Goal: Task Accomplishment & Management: Manage account settings

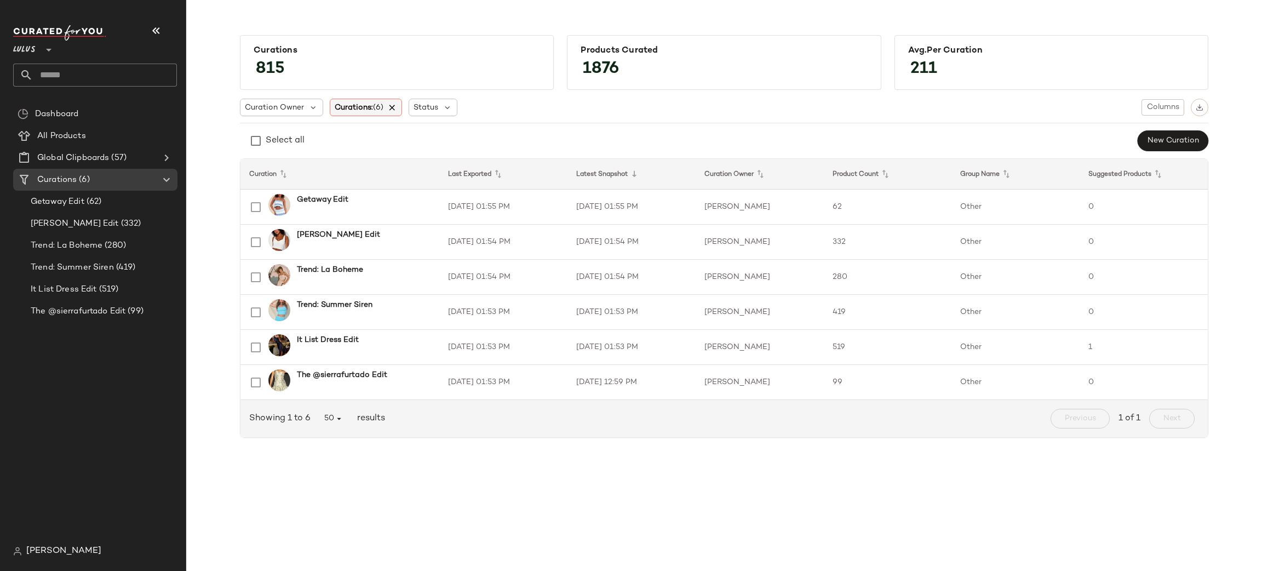
click at [394, 108] on icon at bounding box center [393, 107] width 10 height 10
click at [358, 108] on span "Curations" at bounding box center [353, 108] width 37 height 12
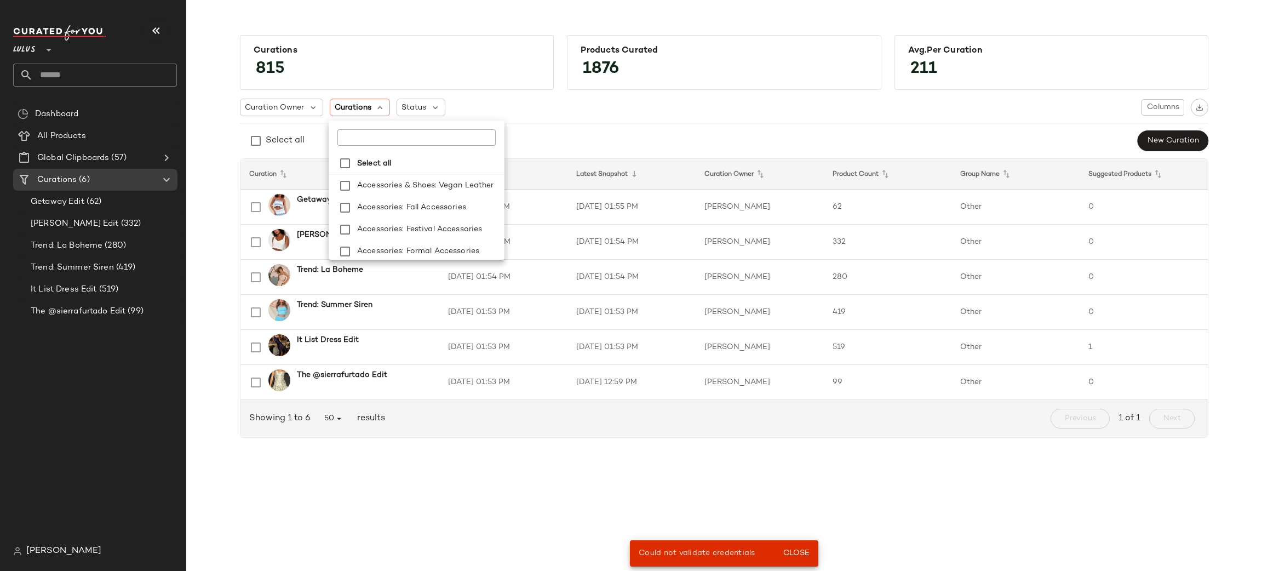
click at [366, 145] on input "text" at bounding box center [405, 137] width 137 height 16
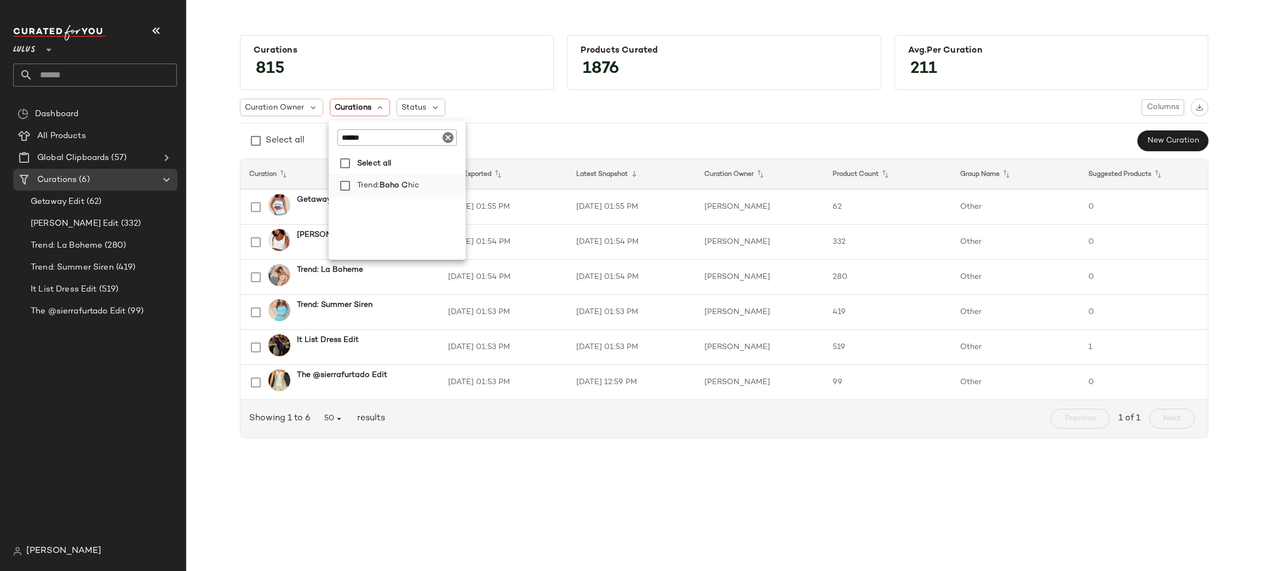
click at [381, 188] on span "Boho C" at bounding box center [394, 186] width 28 height 22
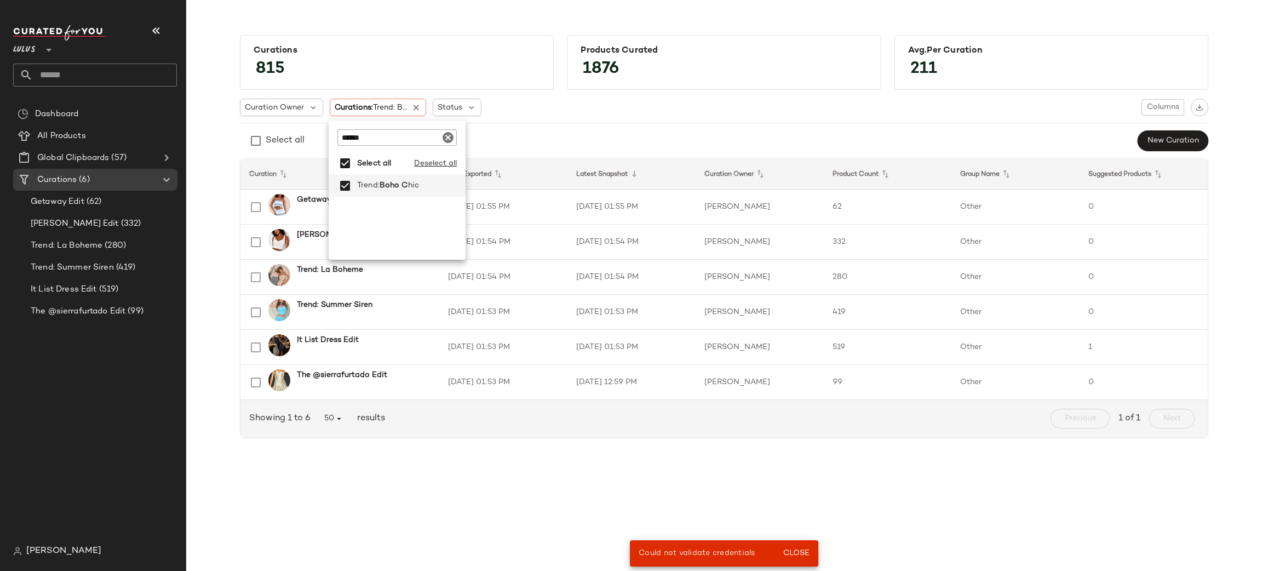
click at [389, 139] on input "******" at bounding box center [396, 137] width 119 height 16
type input "*****"
click at [458, 187] on span "idered Dresses & Clothing" at bounding box center [453, 186] width 98 height 22
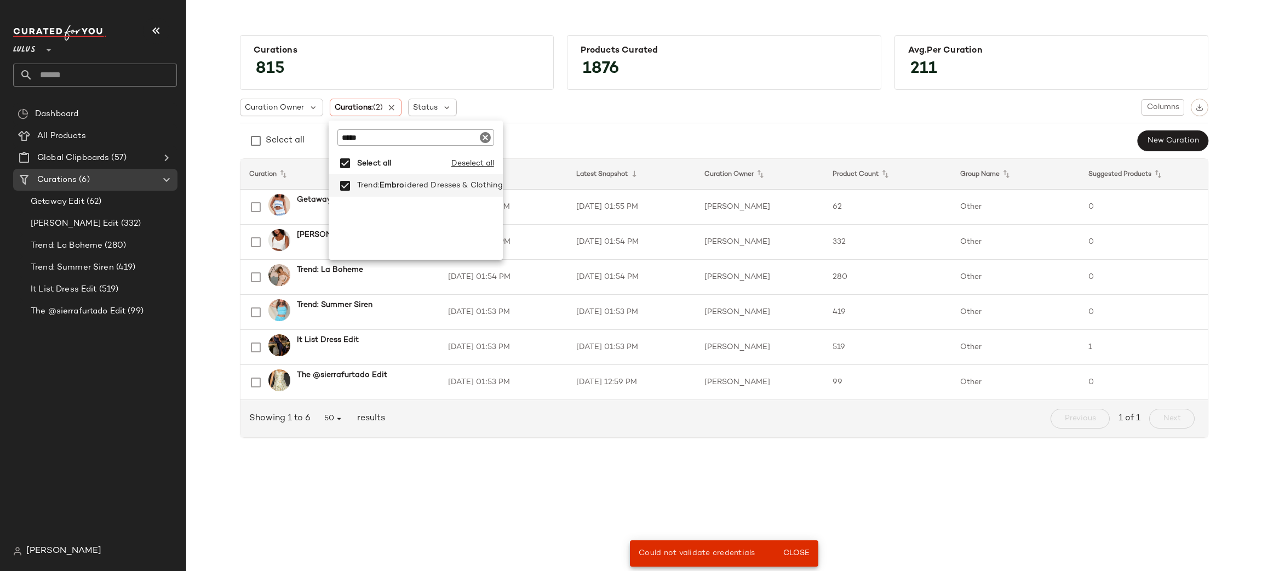
click at [594, 145] on div "Select all New Curation" at bounding box center [724, 141] width 968 height 22
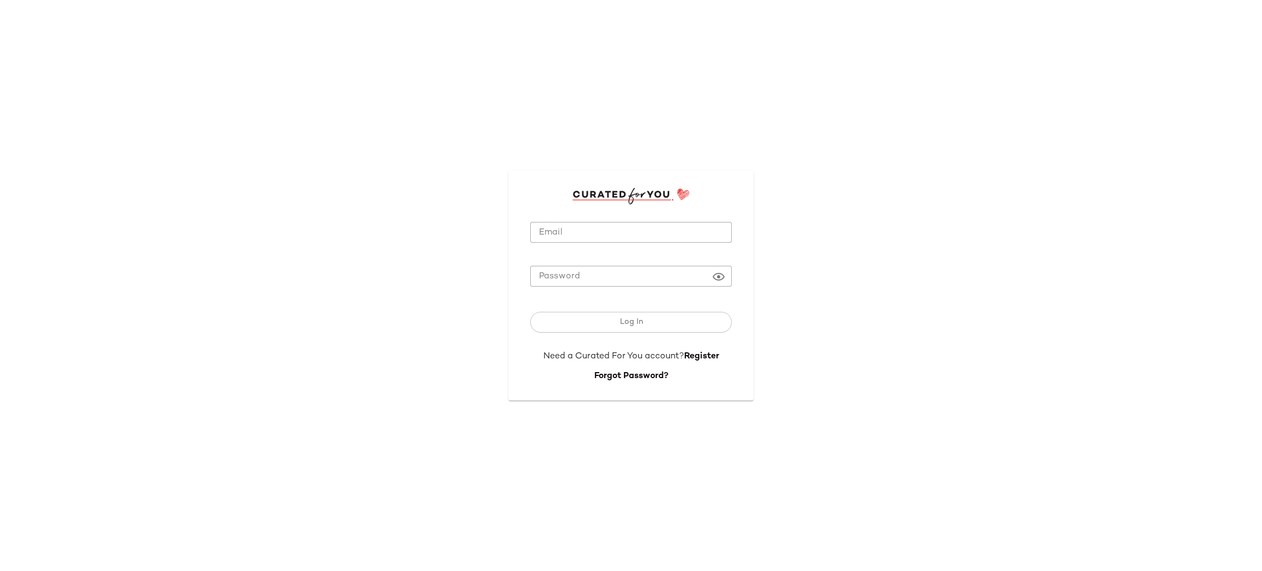
type input "**********"
click at [553, 223] on input "**********" at bounding box center [631, 232] width 202 height 21
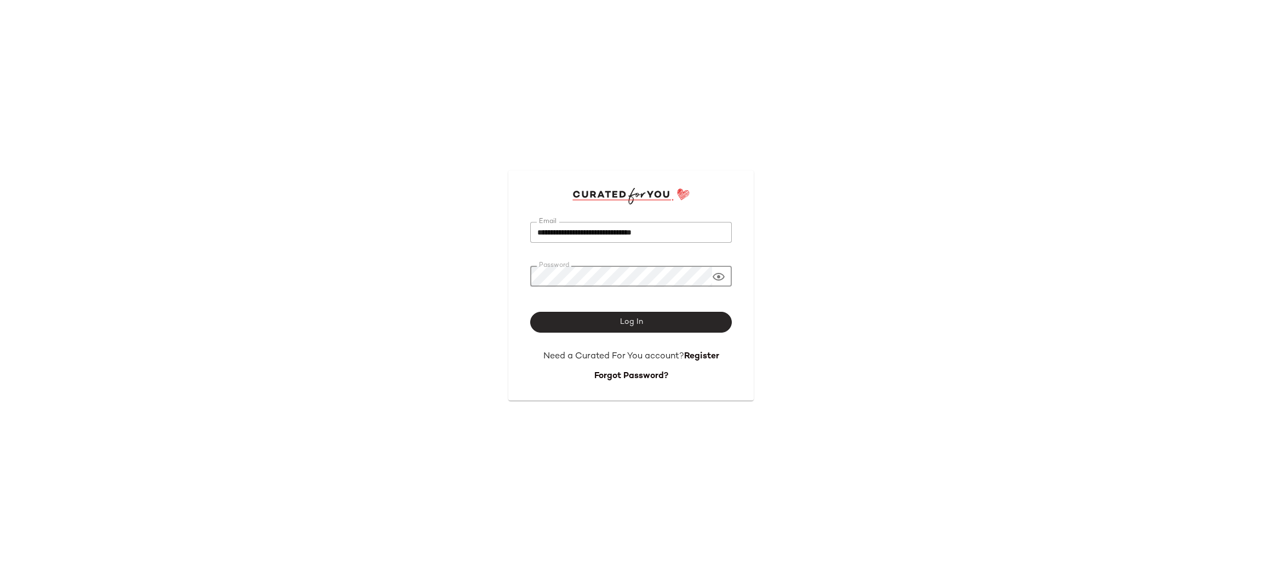
click at [629, 319] on span "Log In" at bounding box center [631, 322] width 24 height 9
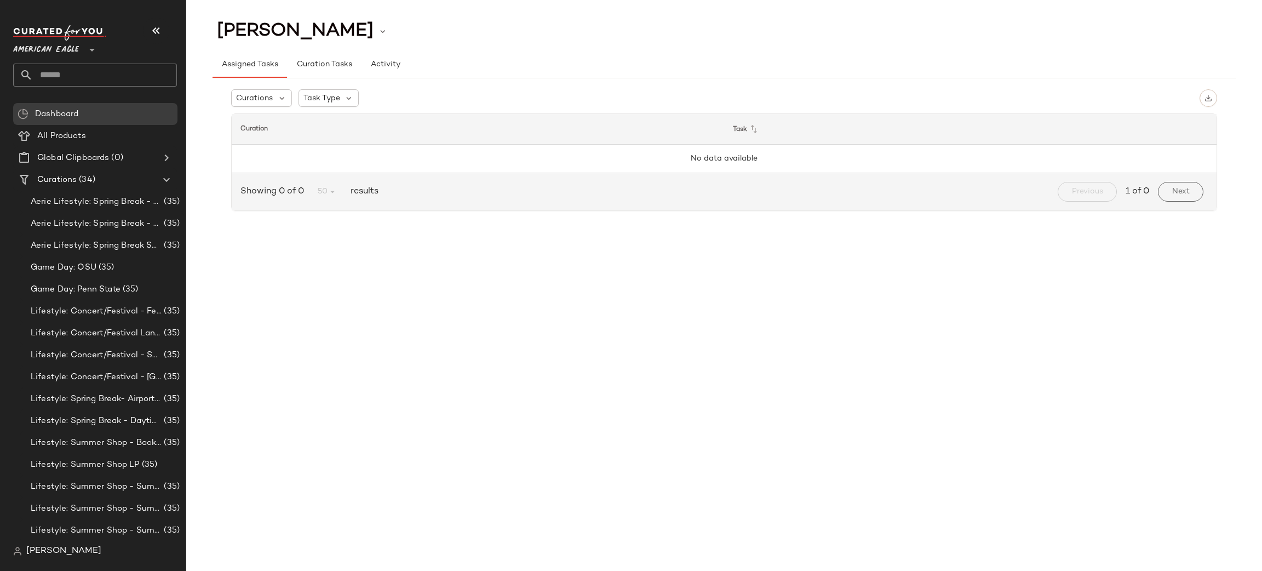
click at [24, 55] on span "American Eagle" at bounding box center [46, 47] width 66 height 20
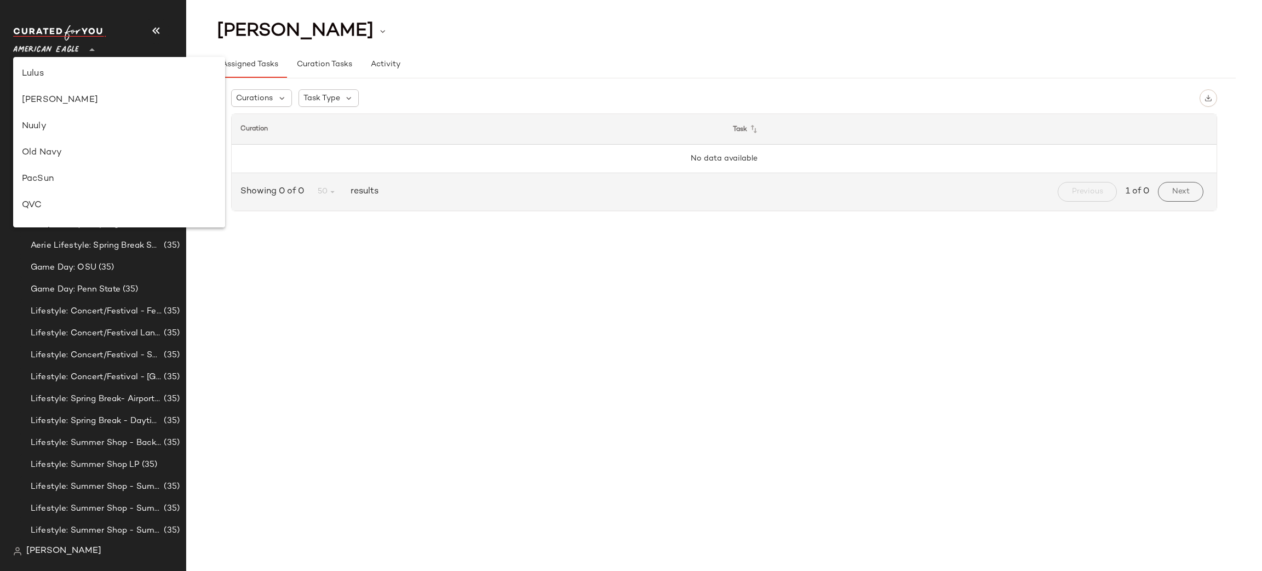
scroll to position [395, 0]
click at [35, 78] on div "Lulus" at bounding box center [119, 73] width 194 height 13
type input "**"
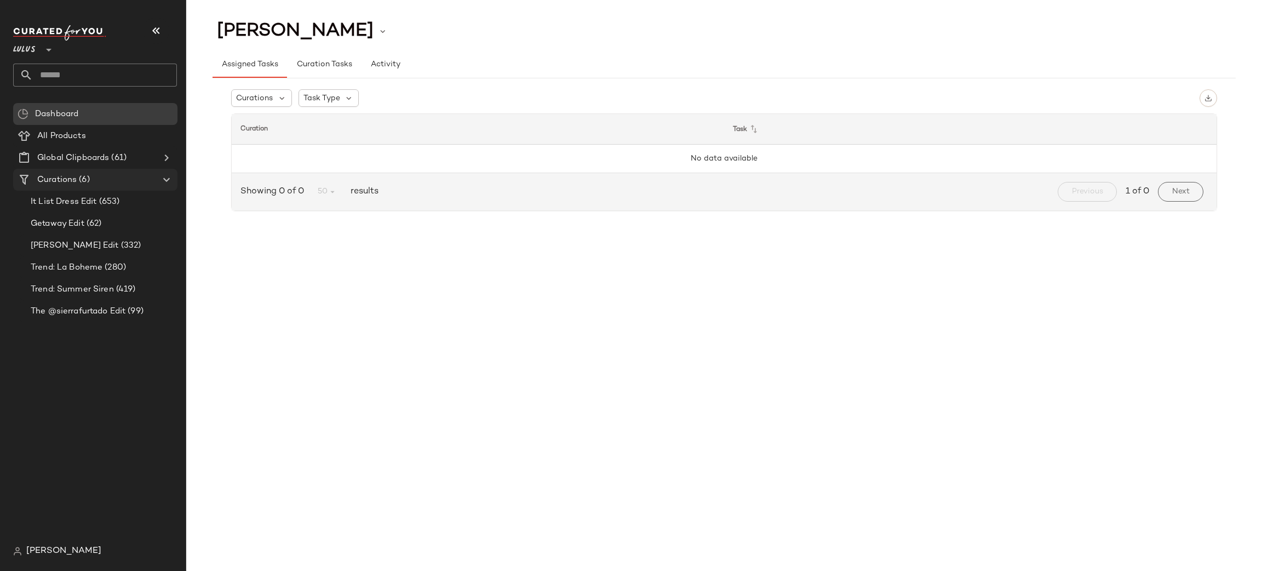
click at [97, 181] on div "Curations (6)" at bounding box center [96, 180] width 124 height 13
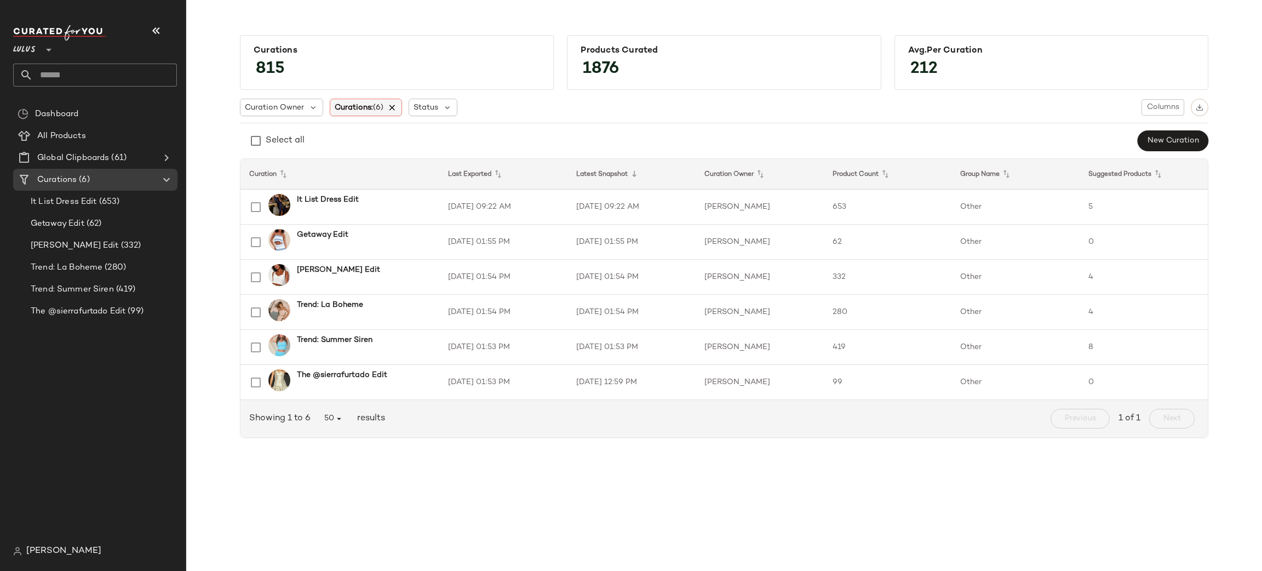
click at [395, 106] on icon at bounding box center [393, 107] width 10 height 10
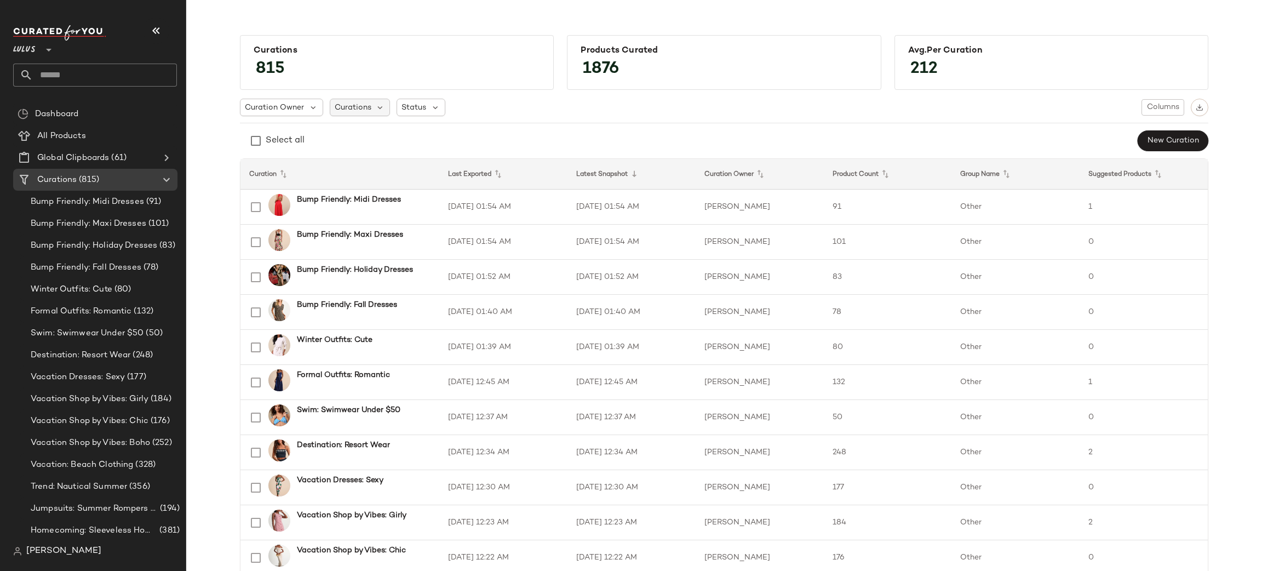
click at [356, 107] on span "Curations" at bounding box center [353, 108] width 37 height 12
click at [363, 141] on input "text" at bounding box center [402, 137] width 137 height 16
click at [354, 184] on span "Trend:" at bounding box center [365, 186] width 22 height 22
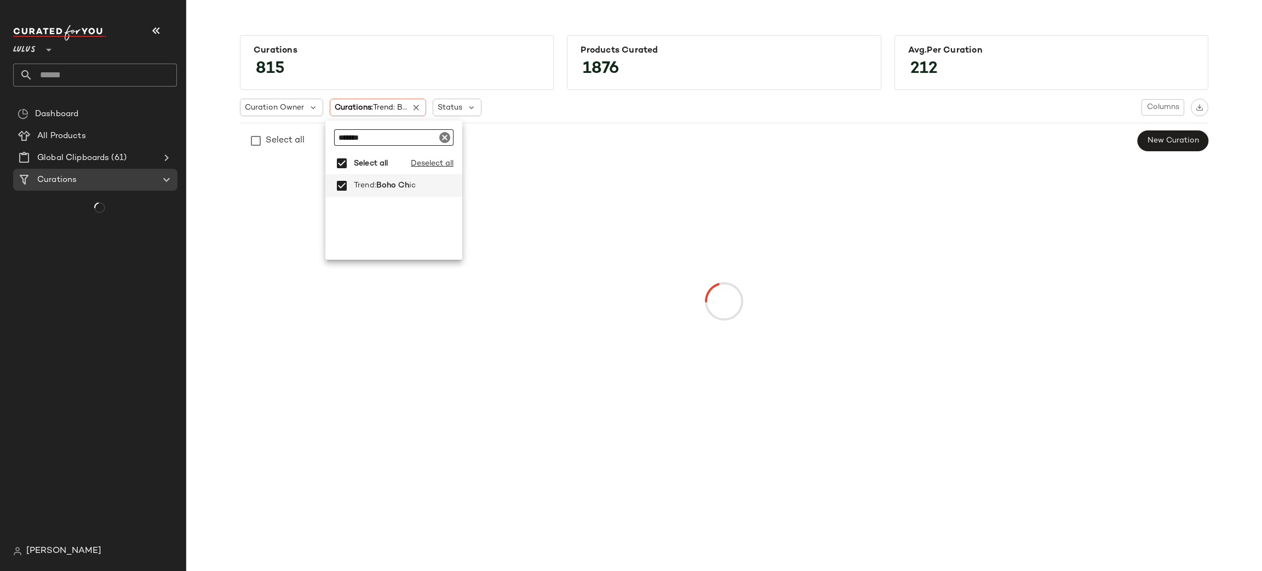
click at [388, 137] on input "*******" at bounding box center [393, 137] width 119 height 16
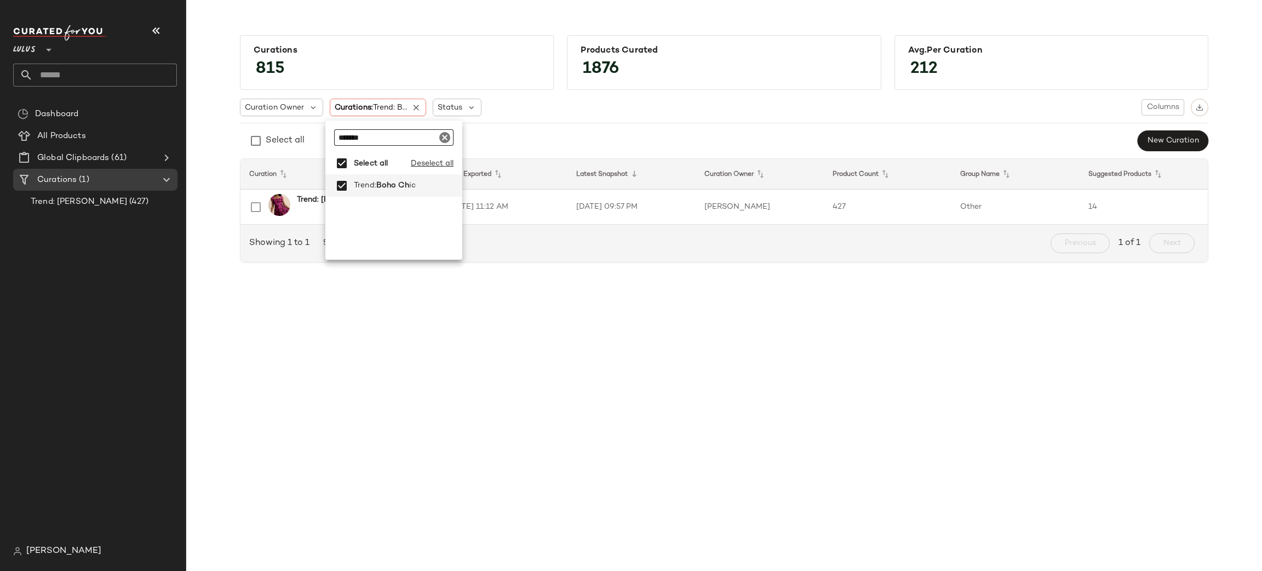
click at [388, 137] on input "*******" at bounding box center [393, 137] width 119 height 16
click at [420, 182] on span "dered Dresses & Clothing" at bounding box center [455, 186] width 96 height 22
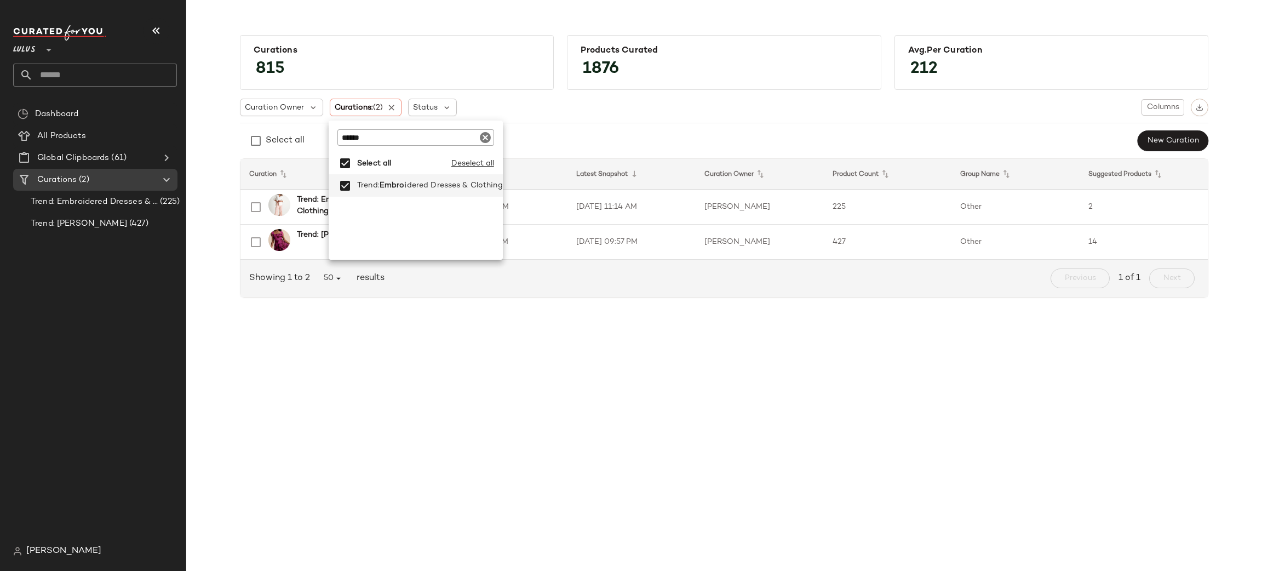
click at [429, 137] on input "******" at bounding box center [405, 137] width 137 height 16
click at [411, 207] on span "Glam" at bounding box center [409, 208] width 21 height 22
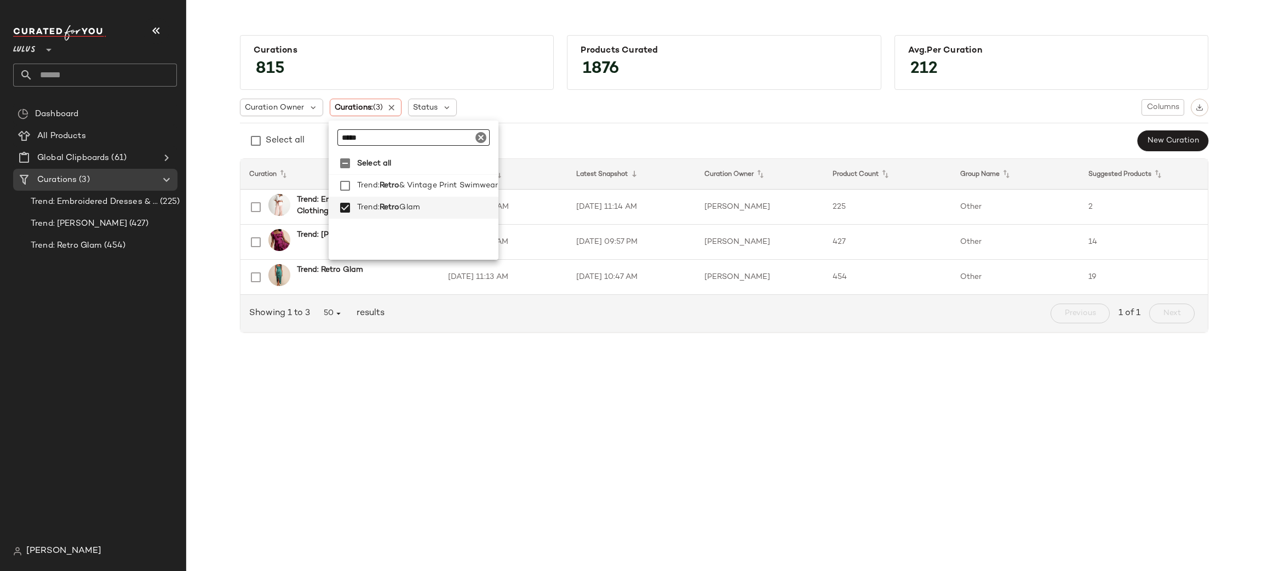
click at [367, 134] on input "*****" at bounding box center [405, 137] width 137 height 16
click at [389, 230] on span "State" at bounding box center [390, 230] width 21 height 22
click at [366, 134] on input "*****" at bounding box center [396, 137] width 119 height 16
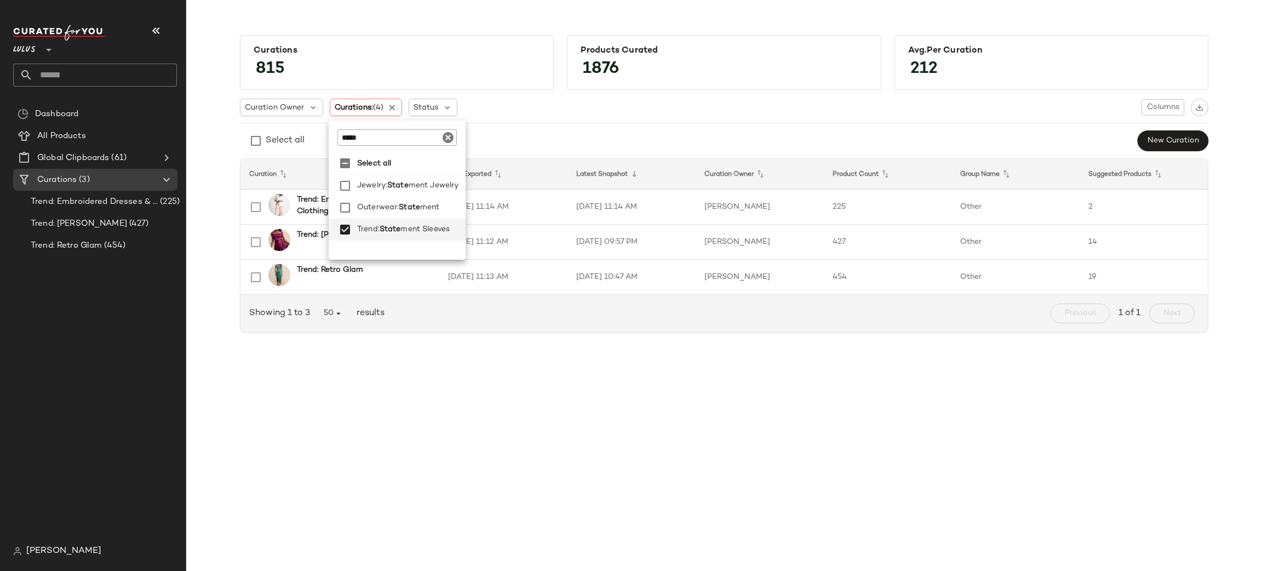
click at [366, 134] on input "*****" at bounding box center [396, 137] width 119 height 16
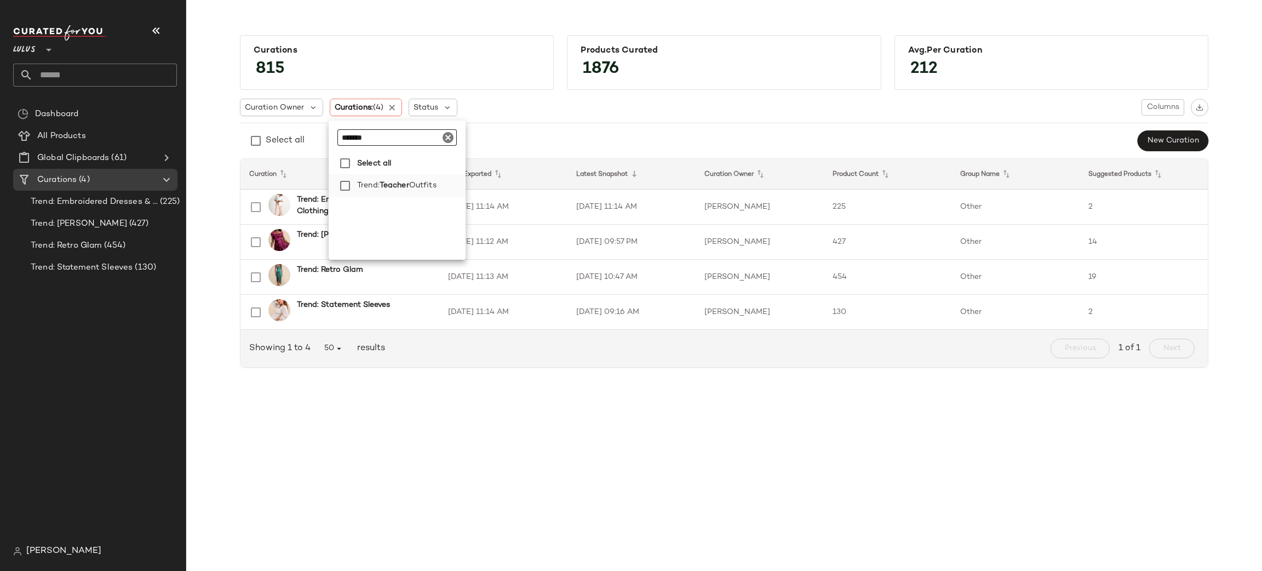
click at [388, 189] on span "Teacher" at bounding box center [395, 186] width 30 height 22
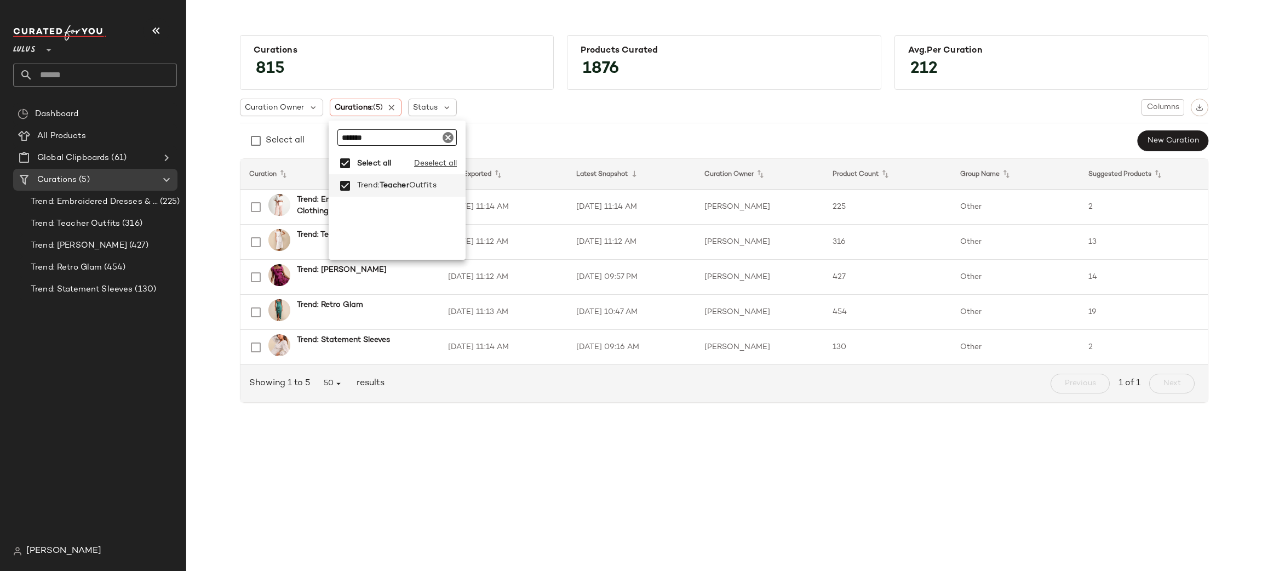
drag, startPoint x: 396, startPoint y: 136, endPoint x: 266, endPoint y: 134, distance: 130.4
click at [266, 134] on body "Lulus ** Dashboard All Products Global Clipboards (61) Curations (5) Trend: Emb…" at bounding box center [631, 330] width 1262 height 660
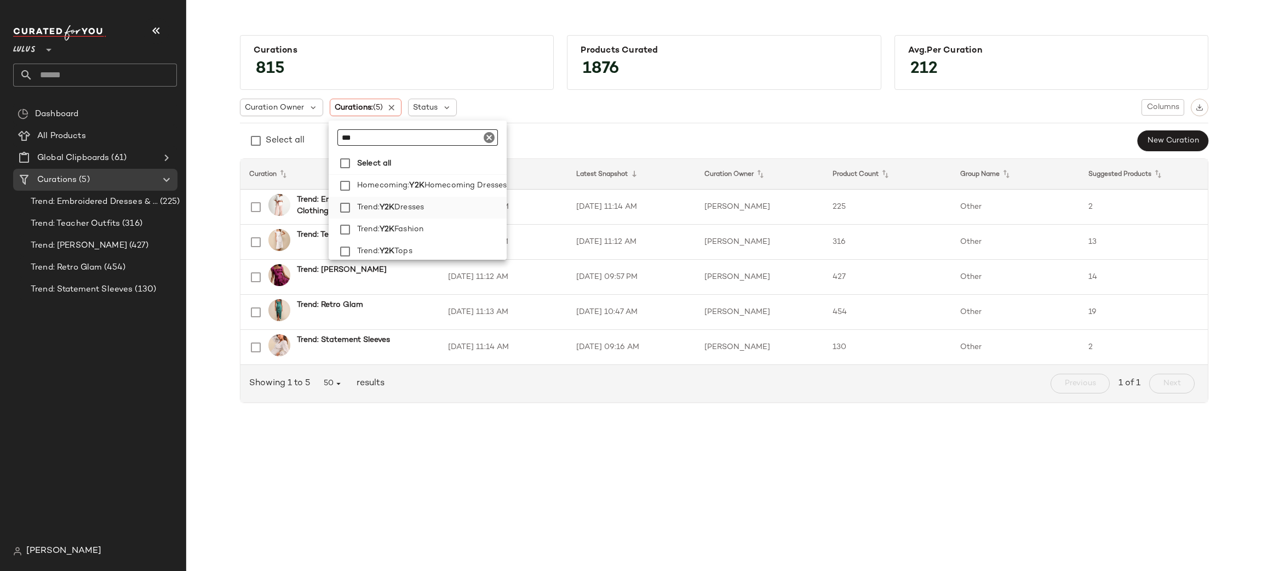
type input "***"
click at [422, 203] on span "Dresses" at bounding box center [409, 208] width 30 height 22
click at [415, 226] on span "Fashion" at bounding box center [408, 230] width 29 height 22
click at [412, 240] on span "Tops" at bounding box center [403, 249] width 18 height 22
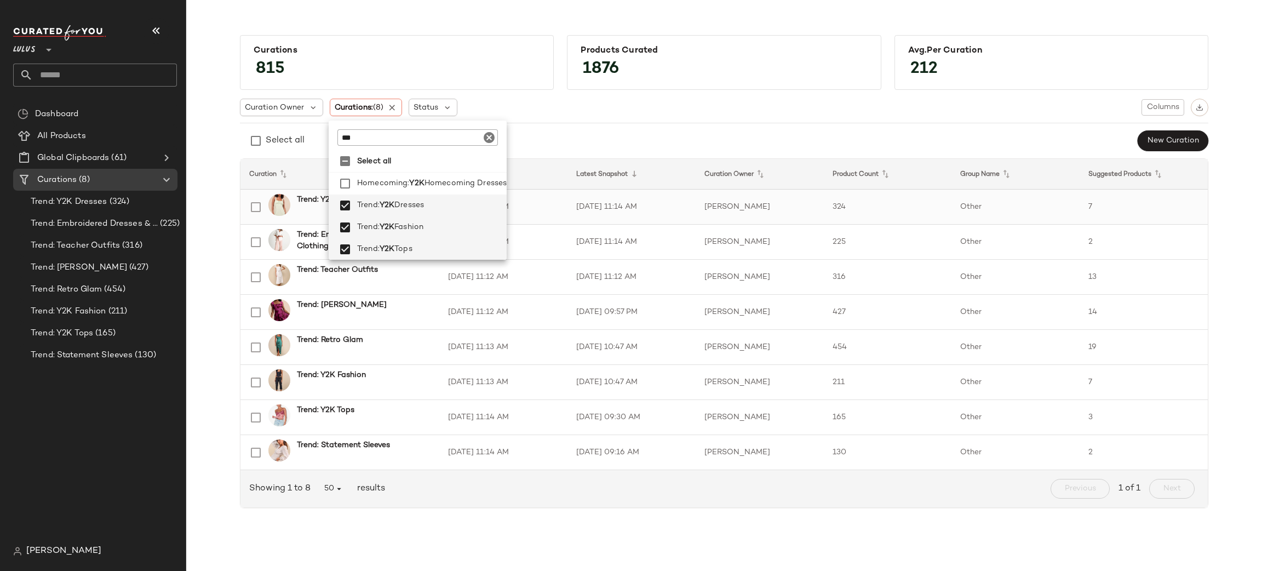
click at [1072, 210] on td "Other" at bounding box center [1015, 207] width 128 height 35
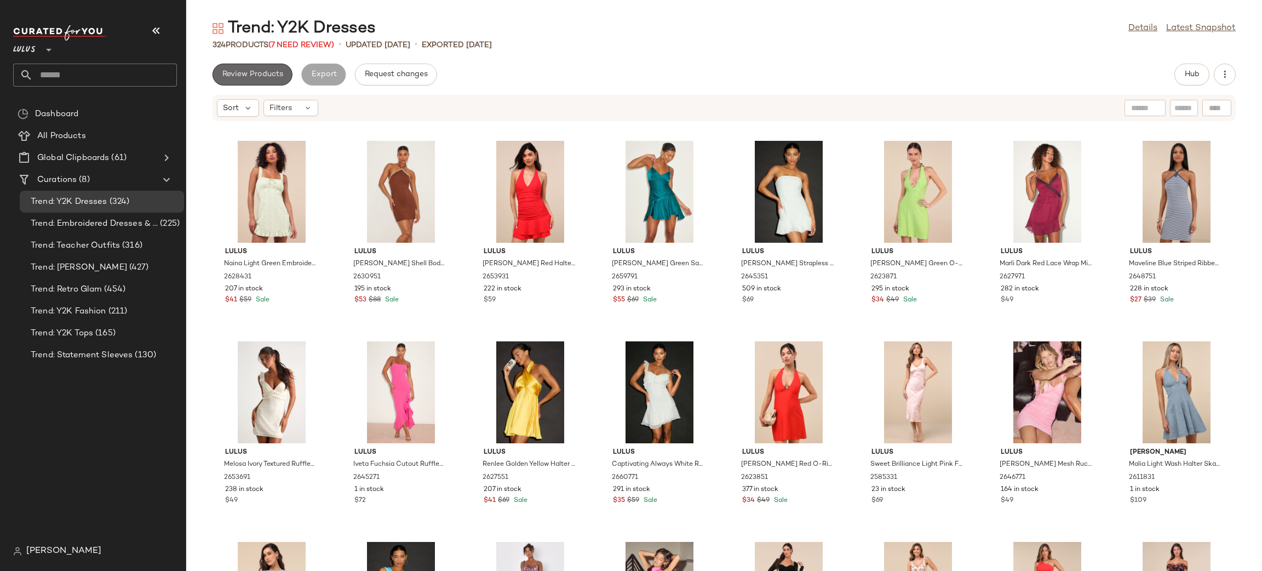
click at [272, 78] on span "Review Products" at bounding box center [252, 74] width 61 height 9
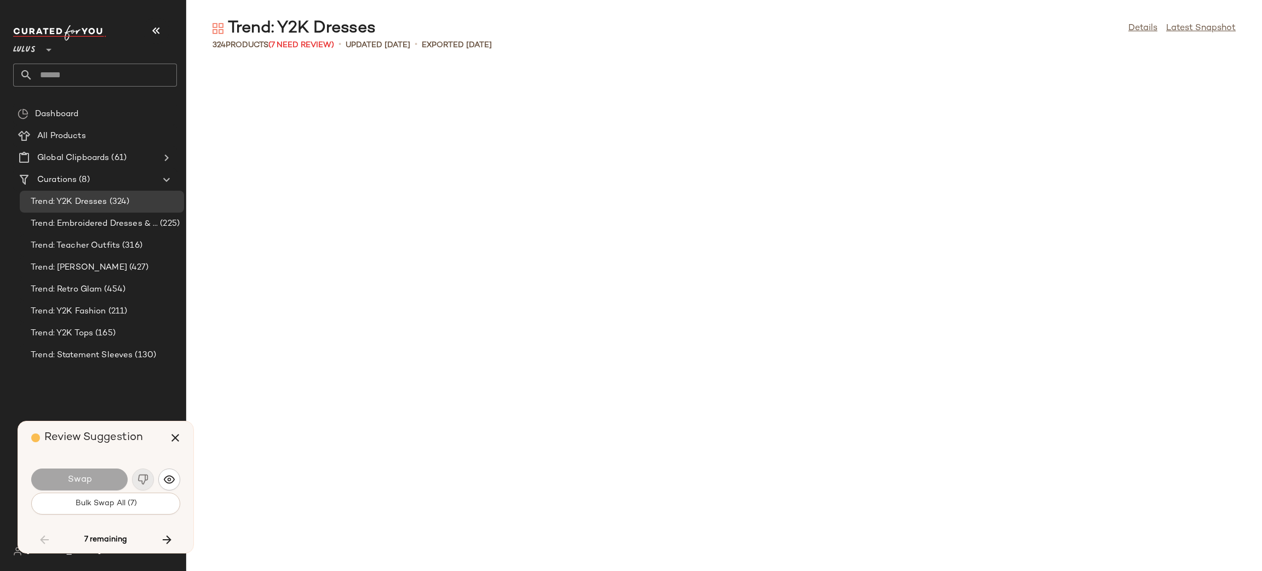
scroll to position [1804, 0]
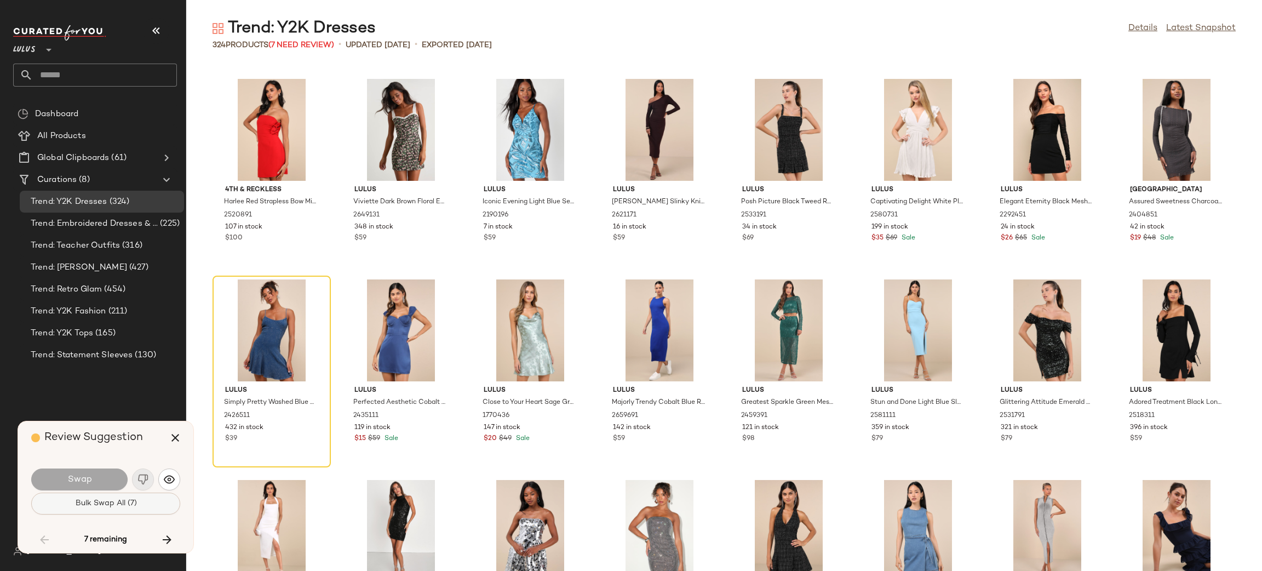
click at [133, 500] on span "Bulk Swap All (7)" at bounding box center [105, 503] width 62 height 9
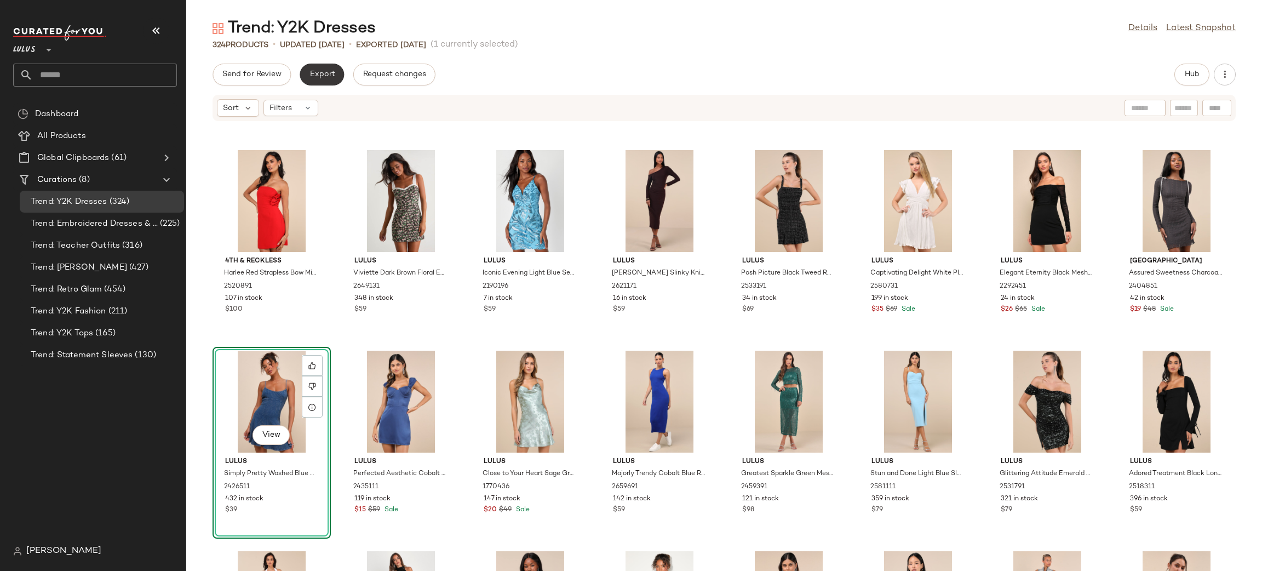
click at [329, 81] on button "Export" at bounding box center [322, 75] width 44 height 22
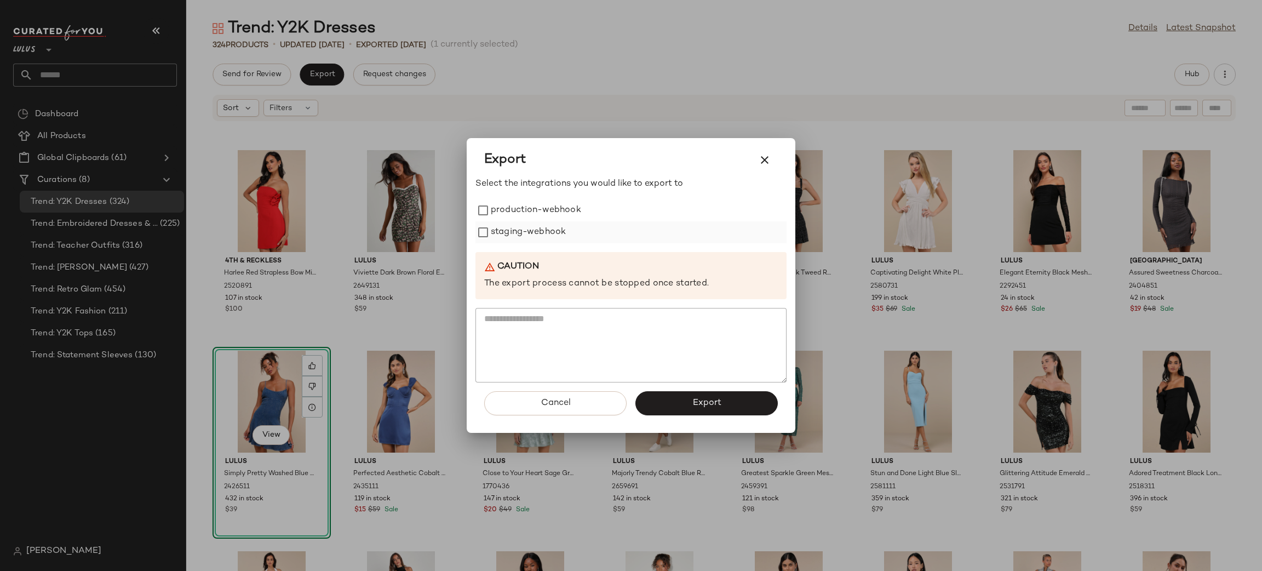
drag, startPoint x: 559, startPoint y: 210, endPoint x: 561, endPoint y: 221, distance: 11.6
click at [559, 214] on label "production-webhook" at bounding box center [536, 210] width 90 height 22
click at [560, 227] on label "staging-webhook" at bounding box center [528, 232] width 75 height 22
click at [698, 402] on span "Export" at bounding box center [706, 403] width 29 height 10
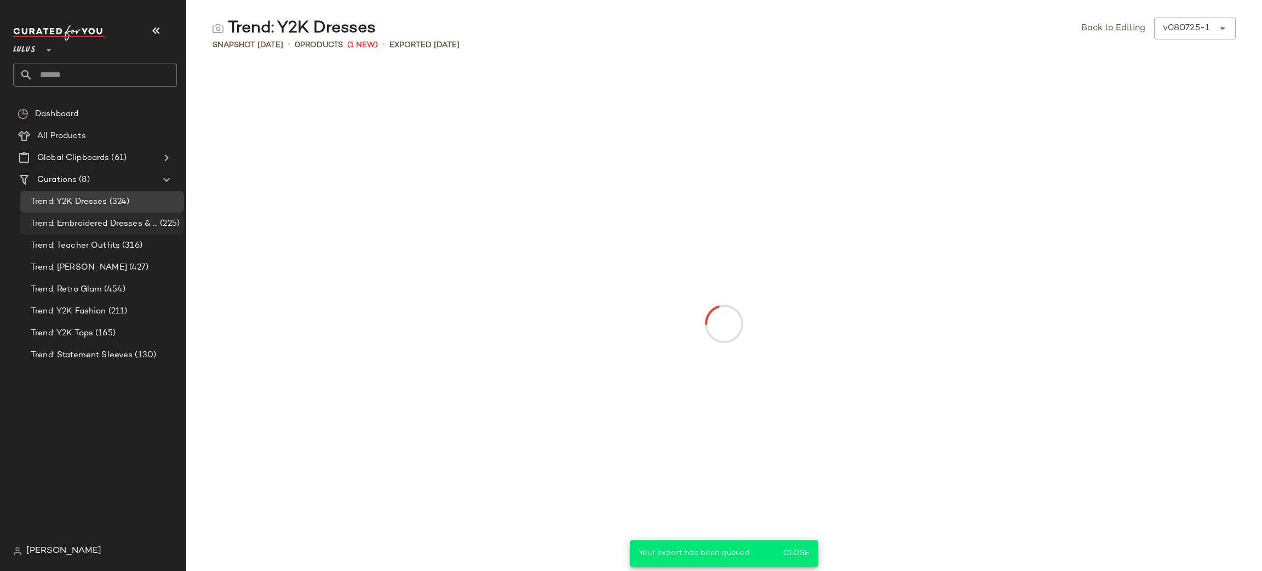
click at [95, 226] on span "Trend: Embroidered Dresses & Clothing" at bounding box center [94, 223] width 127 height 13
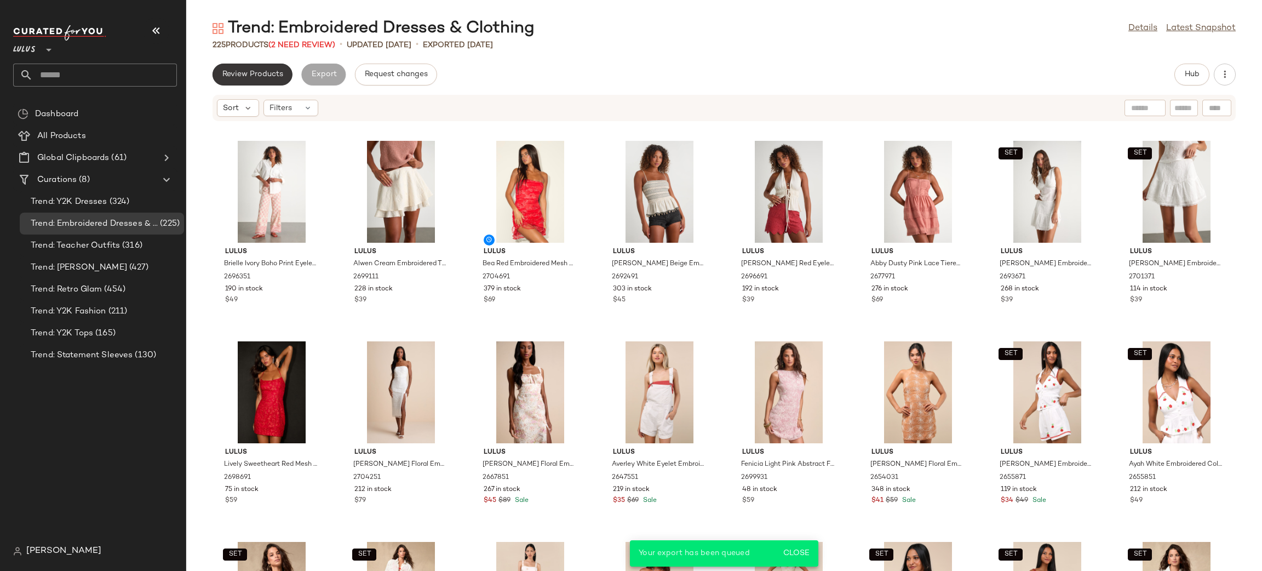
click at [245, 72] on span "Review Products" at bounding box center [252, 74] width 61 height 9
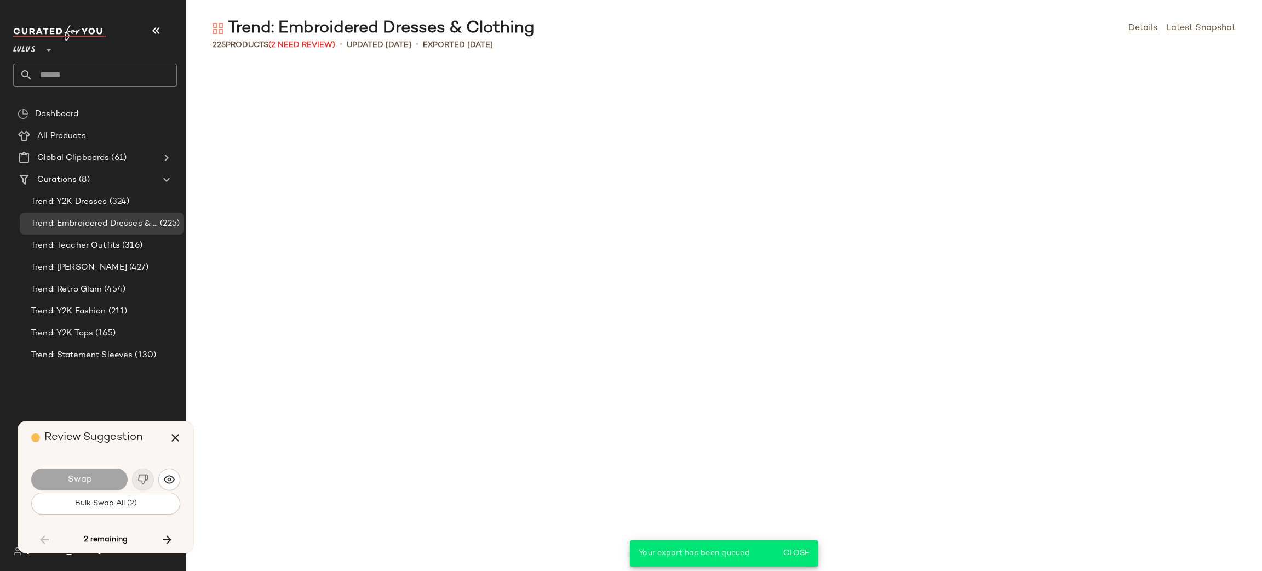
scroll to position [2606, 0]
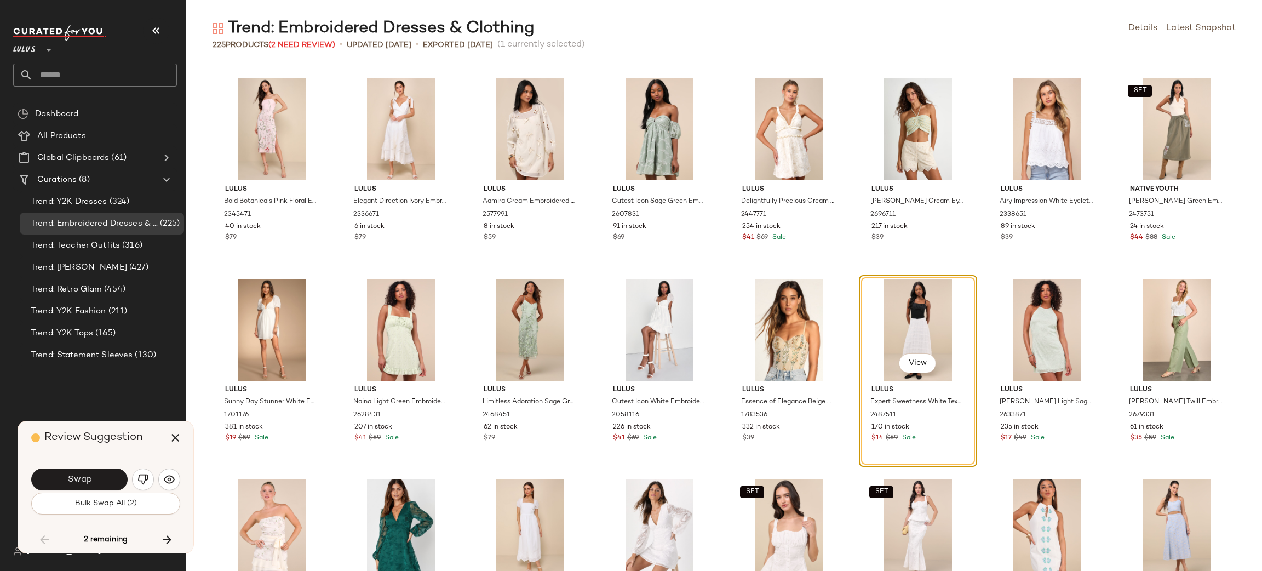
click at [140, 482] on img "button" at bounding box center [142, 479] width 11 height 11
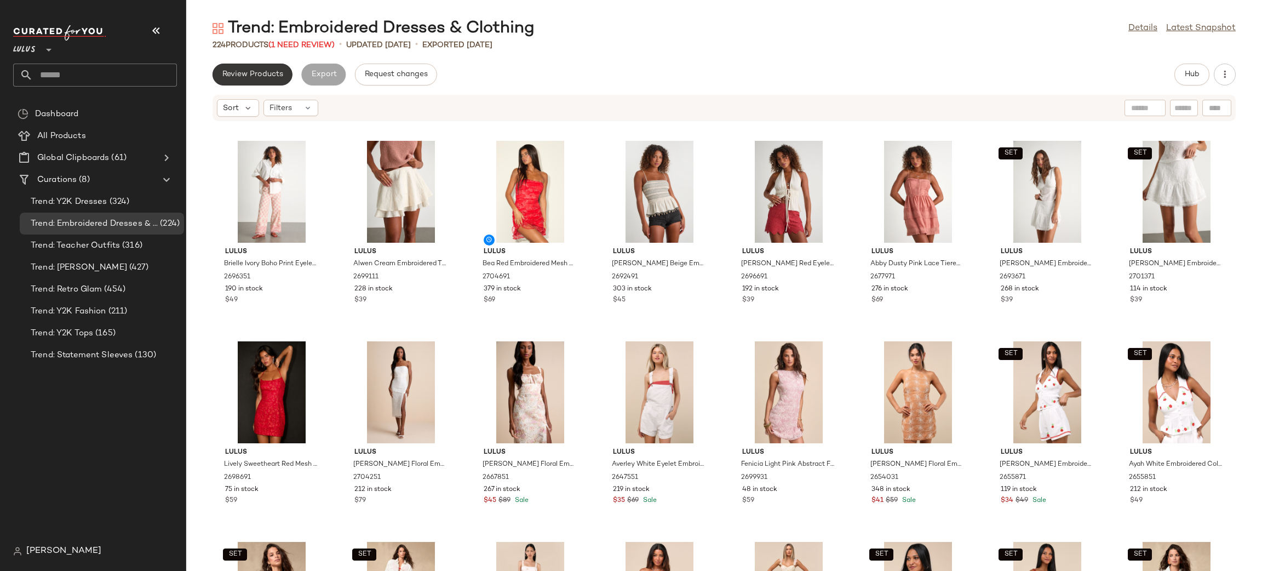
click at [249, 71] on span "Review Products" at bounding box center [252, 74] width 61 height 9
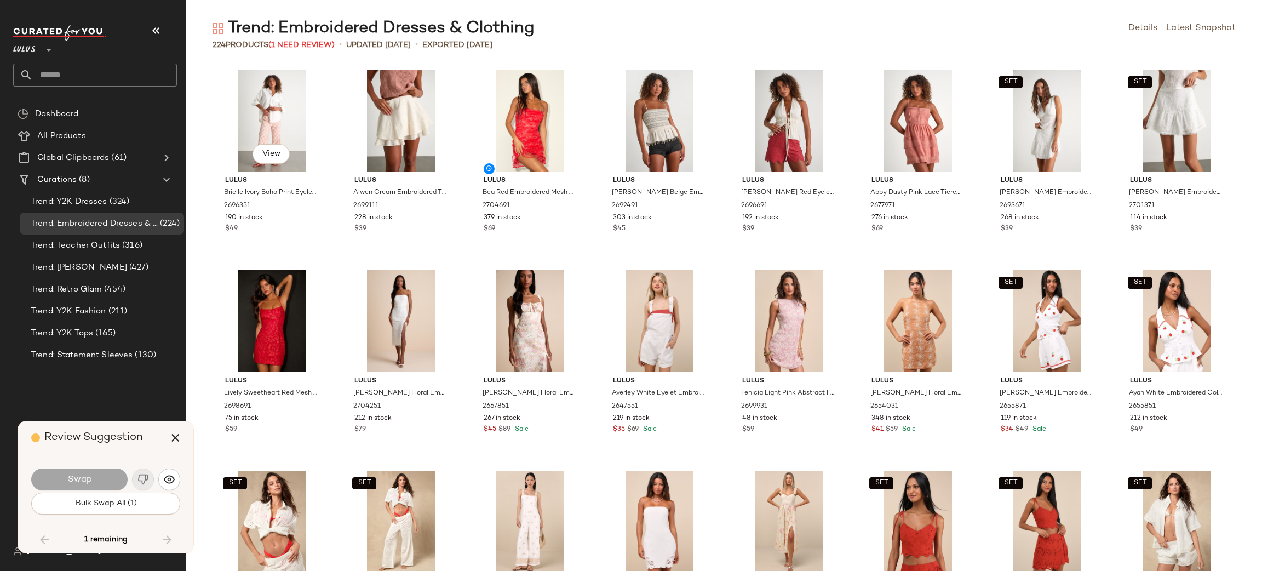
scroll to position [4210, 0]
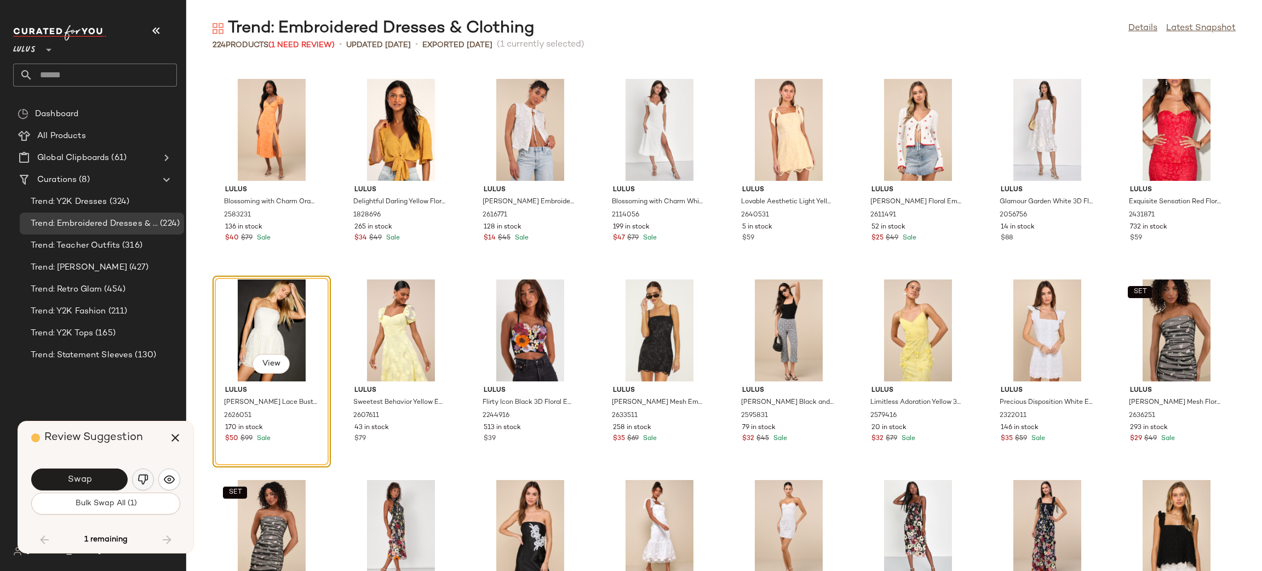
click at [147, 480] on img "button" at bounding box center [142, 479] width 11 height 11
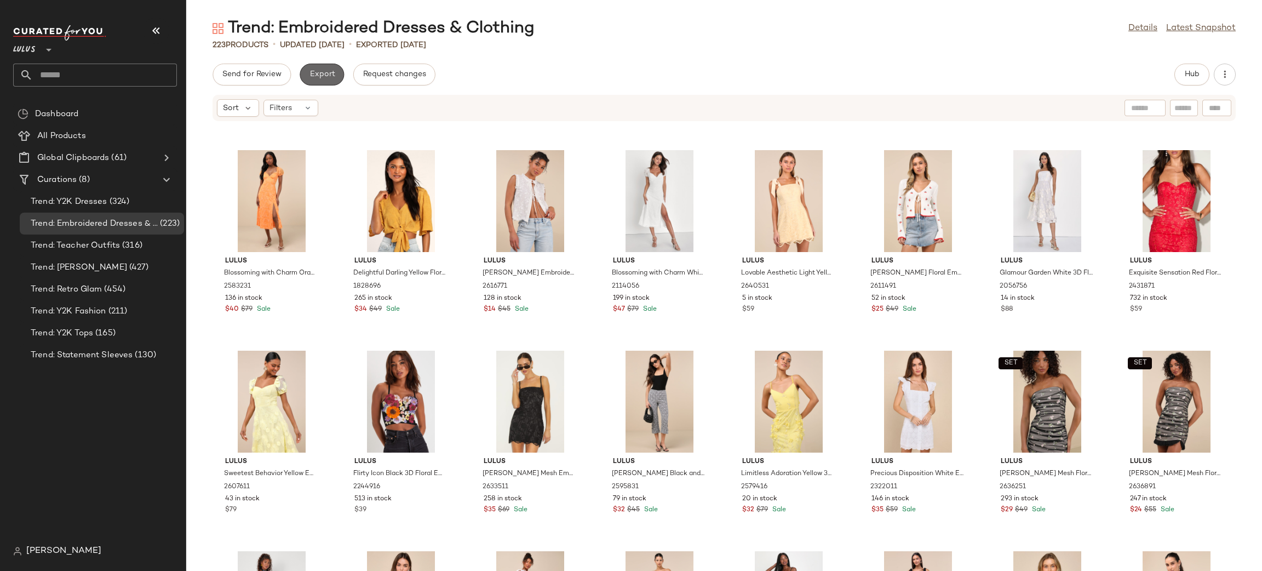
click at [327, 74] on span "Export" at bounding box center [322, 74] width 26 height 9
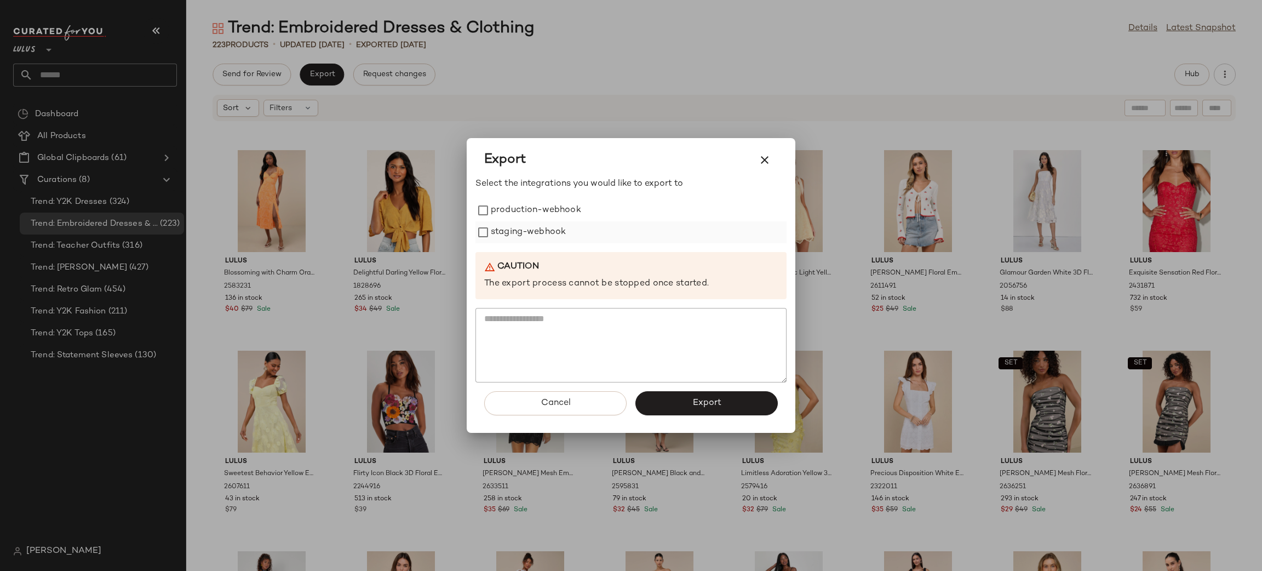
click at [552, 226] on label "staging-webhook" at bounding box center [528, 232] width 75 height 22
click at [525, 208] on label "production-webhook" at bounding box center [536, 210] width 90 height 22
click at [697, 394] on button "Export" at bounding box center [706, 403] width 142 height 24
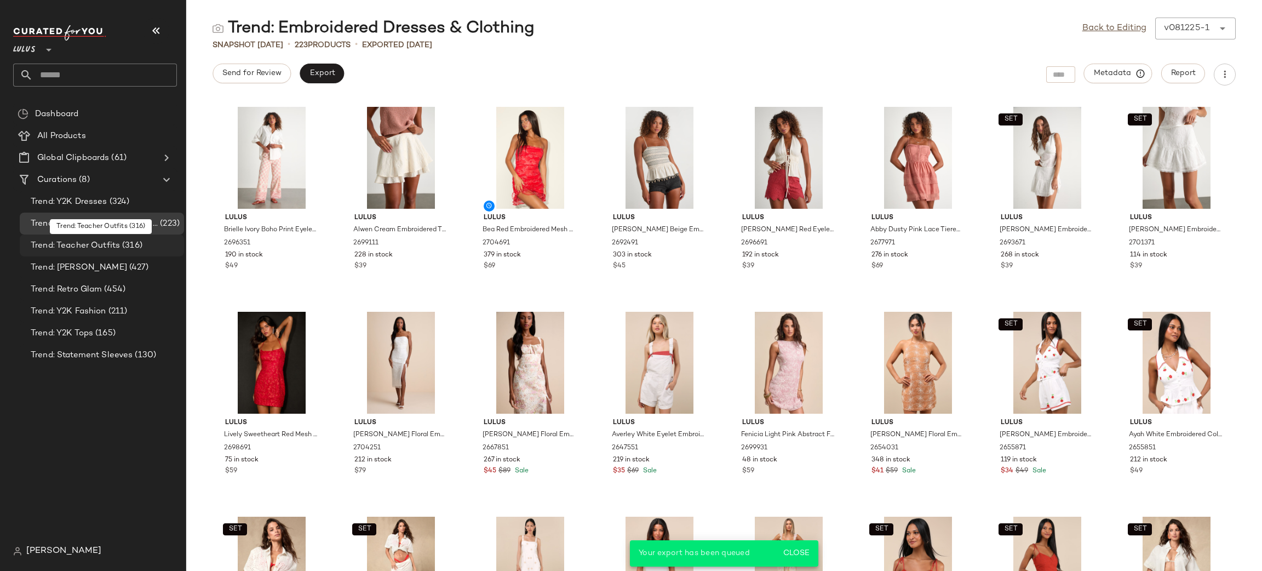
click at [102, 250] on span "Trend: Teacher Outfits" at bounding box center [75, 245] width 89 height 13
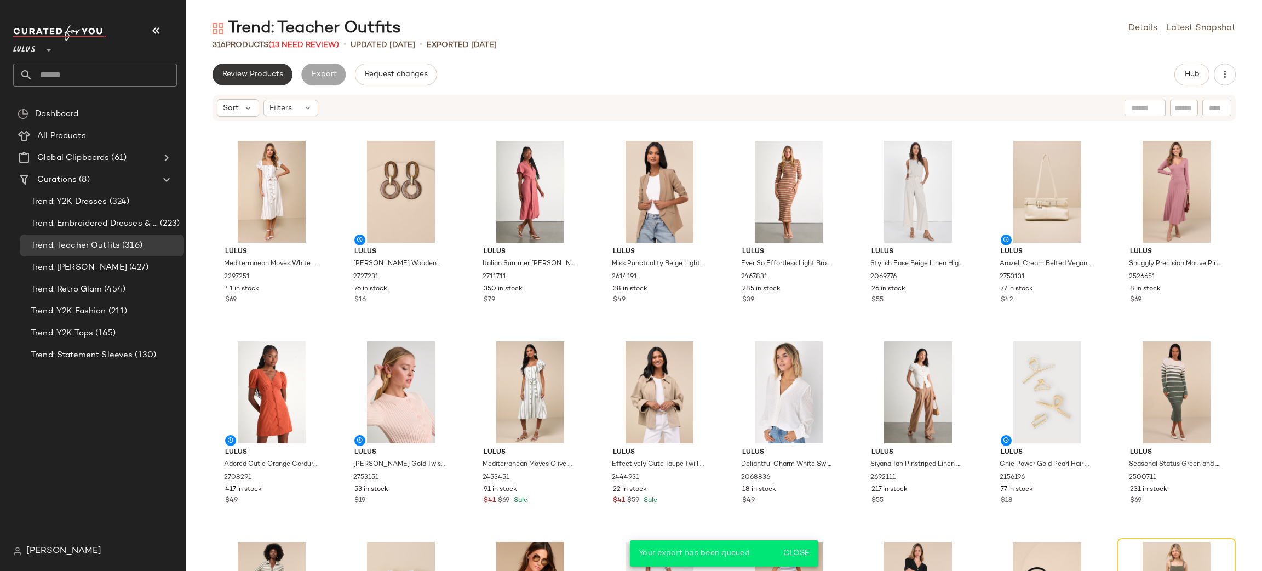
click at [266, 79] on button "Review Products" at bounding box center [253, 75] width 80 height 22
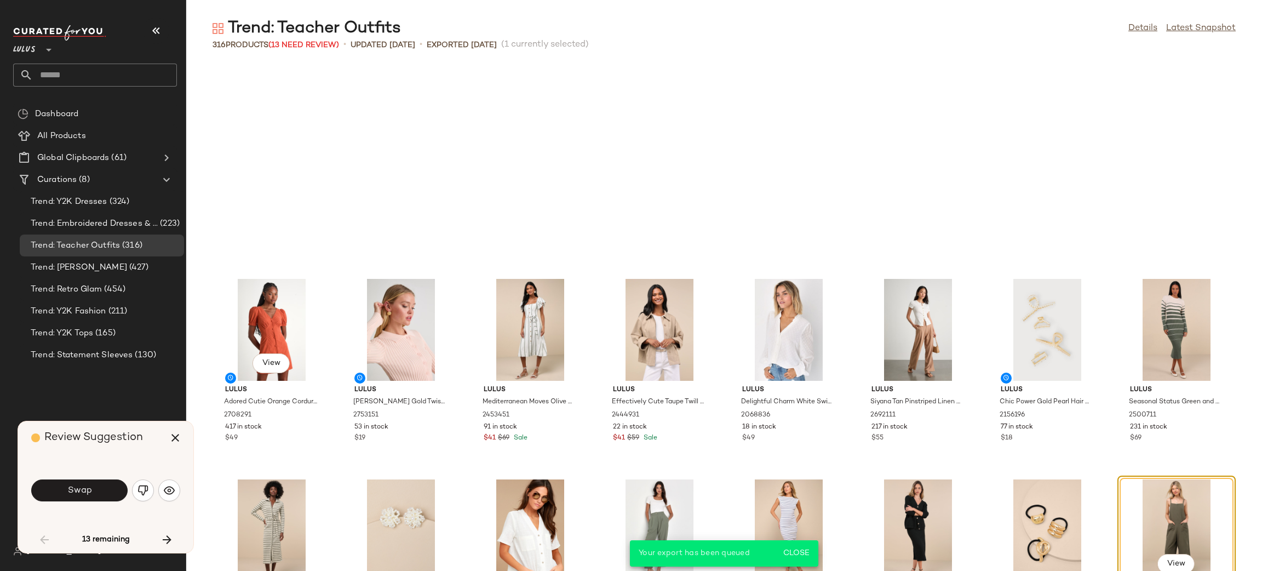
scroll to position [209, 0]
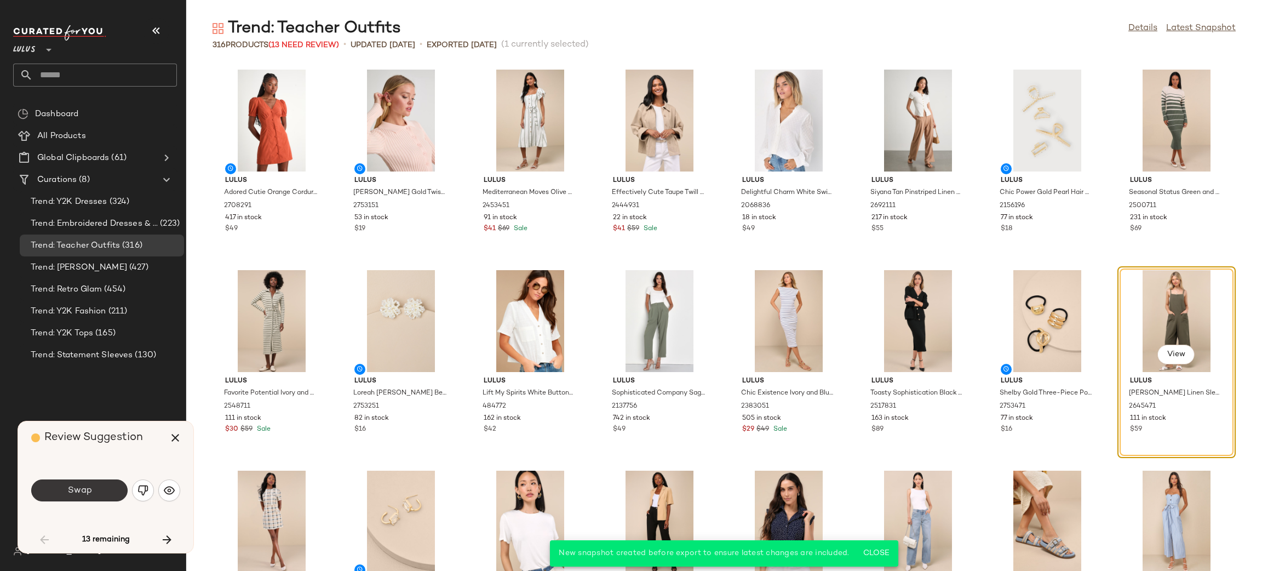
click at [93, 491] on button "Swap" at bounding box center [79, 490] width 96 height 22
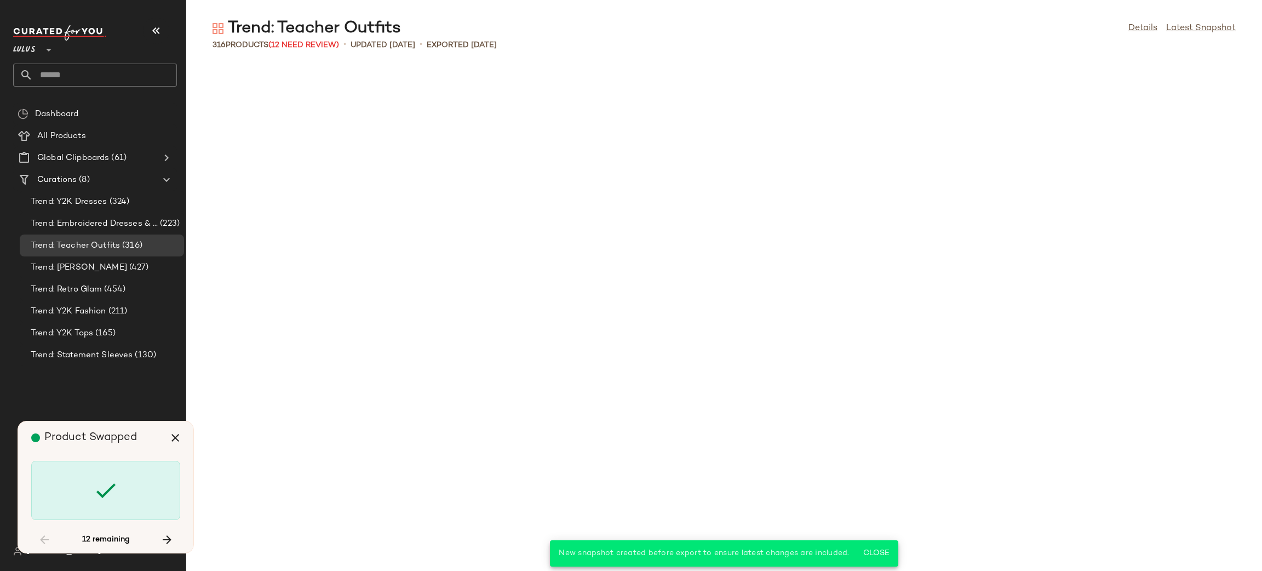
scroll to position [1002, 0]
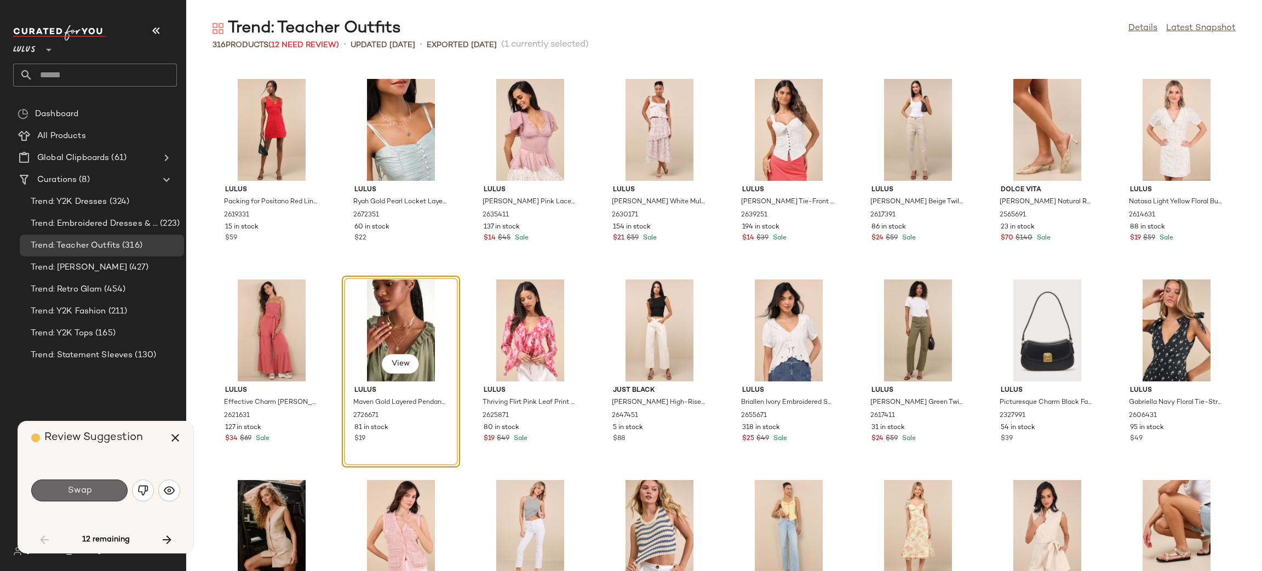
click at [70, 488] on span "Swap" at bounding box center [79, 490] width 25 height 10
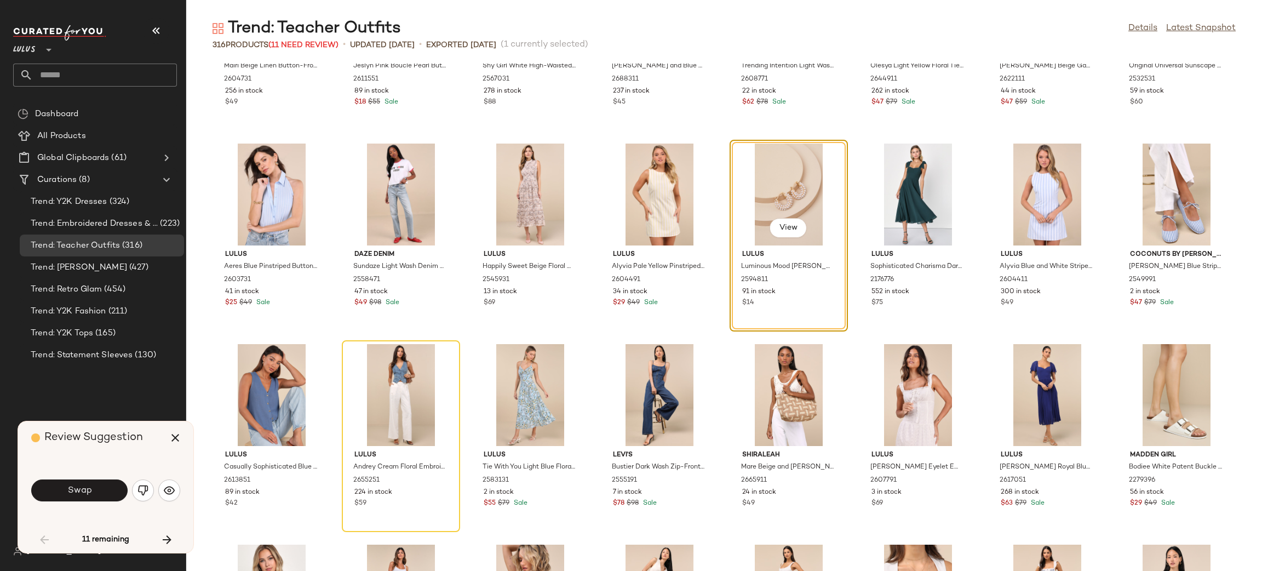
scroll to position [1544, 0]
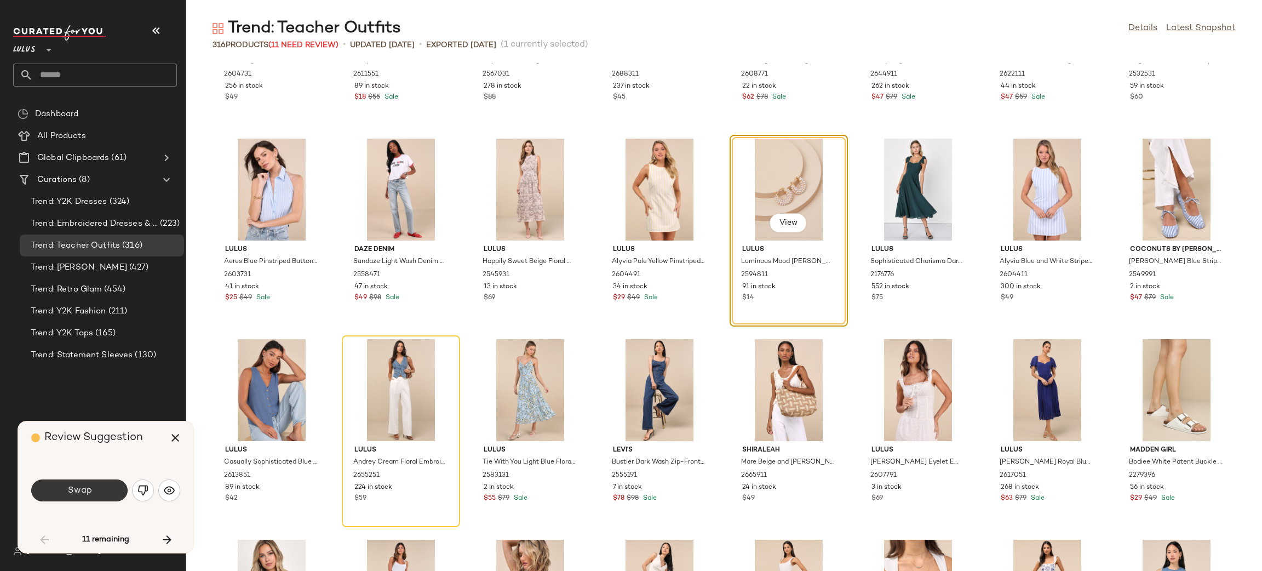
click at [89, 484] on button "Swap" at bounding box center [79, 490] width 96 height 22
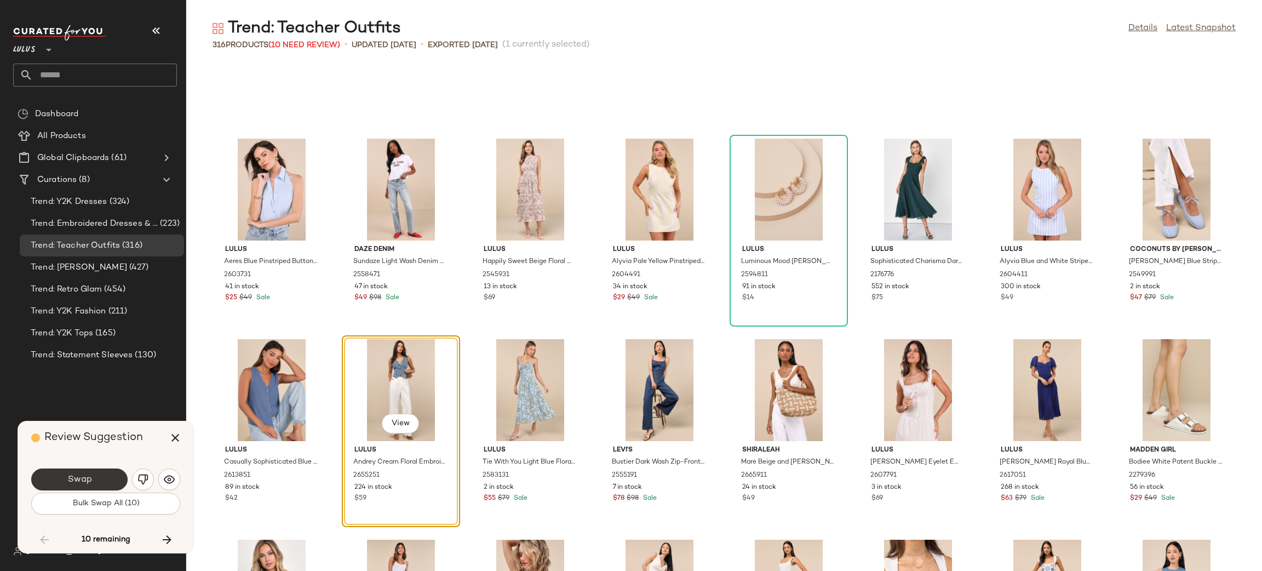
scroll to position [1603, 0]
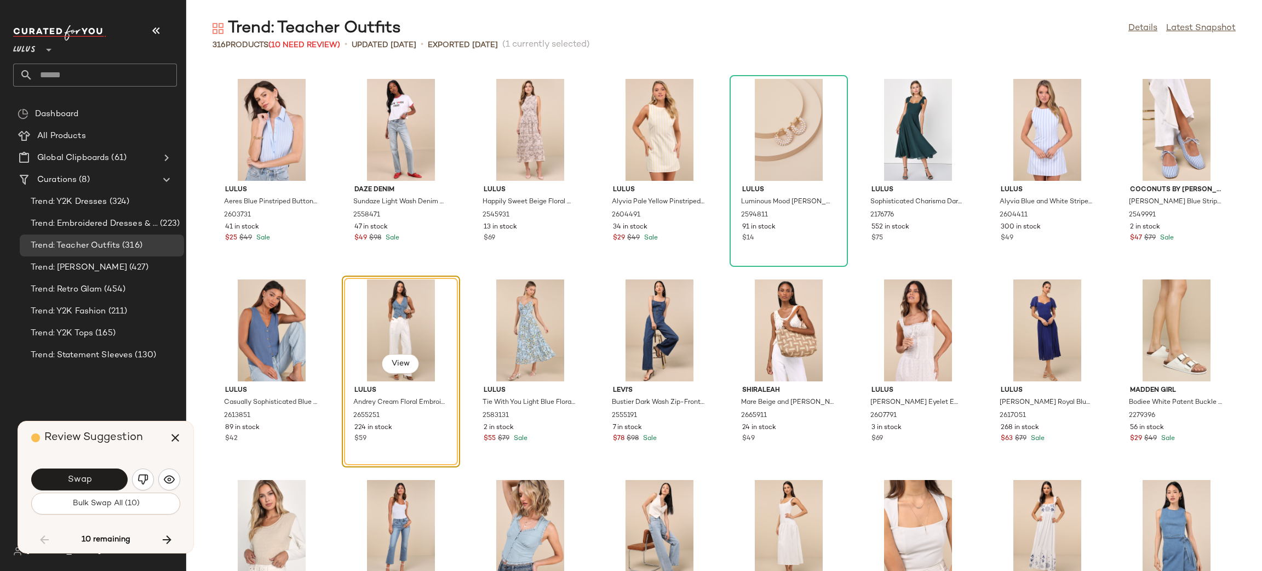
click at [116, 504] on span "Bulk Swap All (10)" at bounding box center [105, 503] width 67 height 9
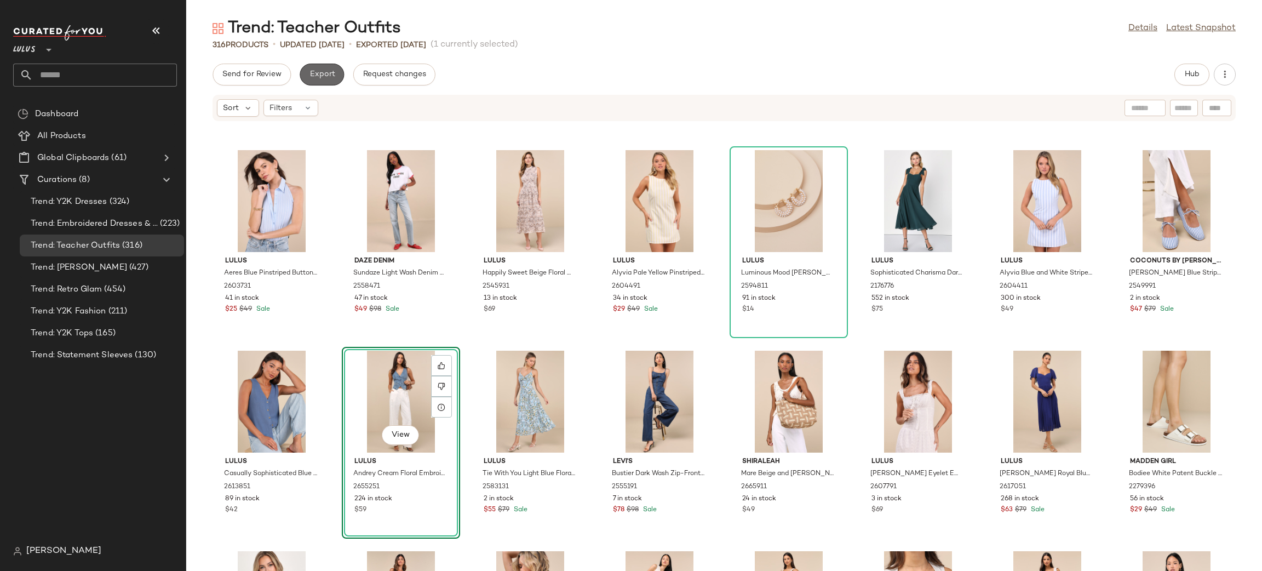
click at [328, 79] on button "Export" at bounding box center [322, 75] width 44 height 22
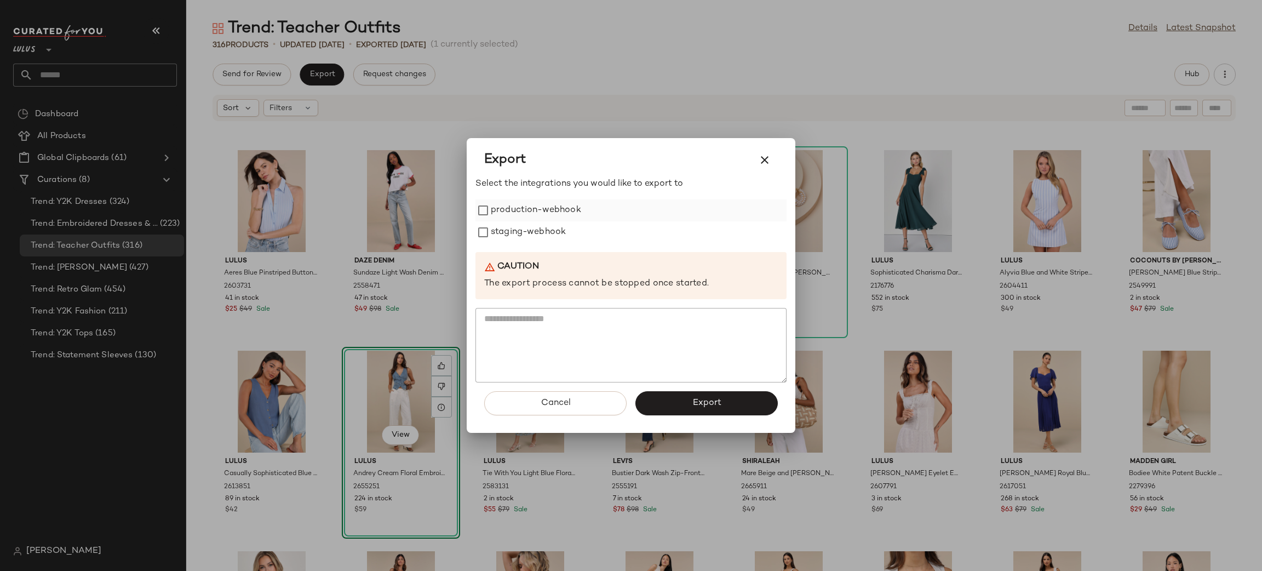
click at [526, 209] on label "production-webhook" at bounding box center [536, 210] width 90 height 22
click at [544, 241] on label "staging-webhook" at bounding box center [528, 232] width 75 height 22
click at [712, 403] on span "Export" at bounding box center [706, 403] width 29 height 10
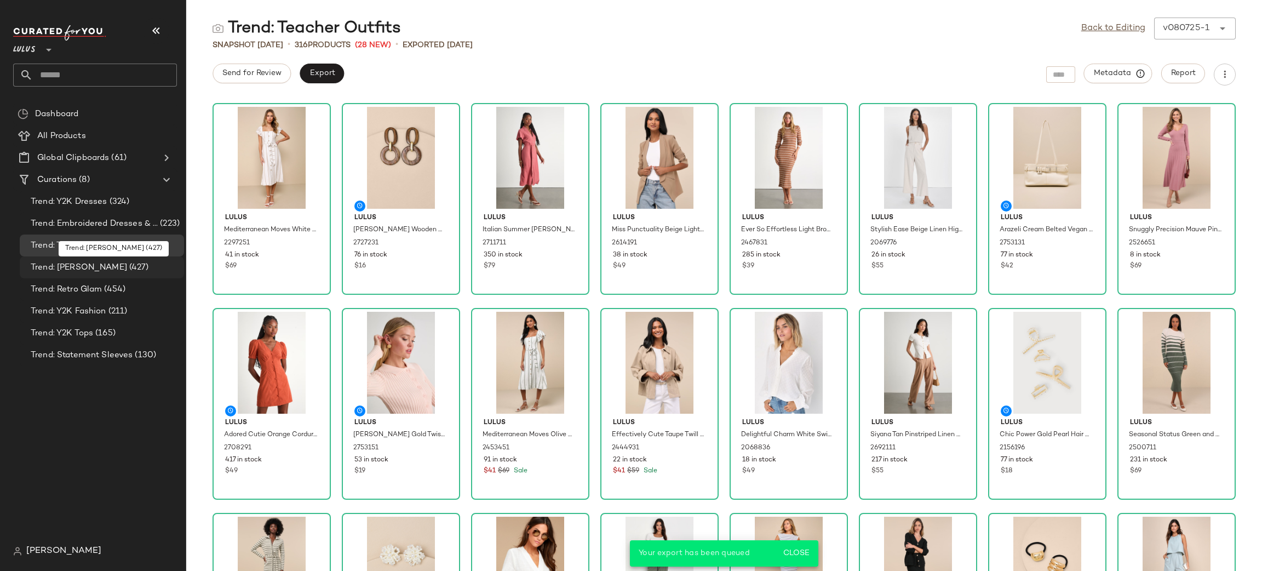
click at [90, 269] on span "Trend: [PERSON_NAME]" at bounding box center [79, 267] width 96 height 13
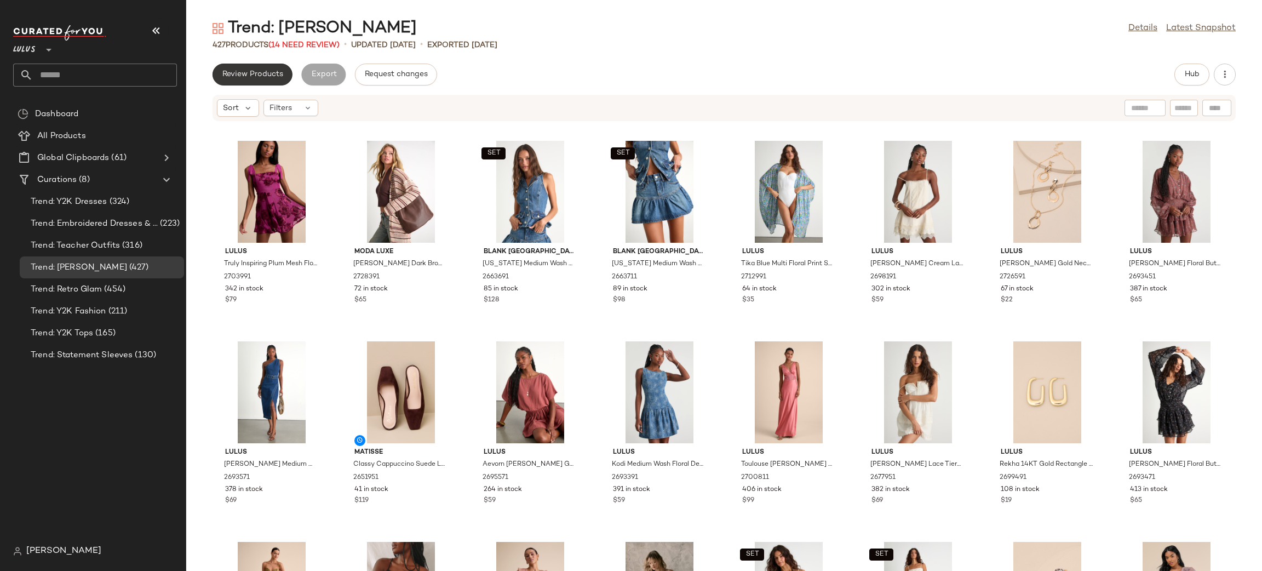
click at [222, 63] on div "Trend: Boho Chic Details Latest Snapshot 427 Products (14 Need Review) • update…" at bounding box center [724, 294] width 1076 height 553
click at [228, 65] on button "Review Products" at bounding box center [253, 75] width 80 height 22
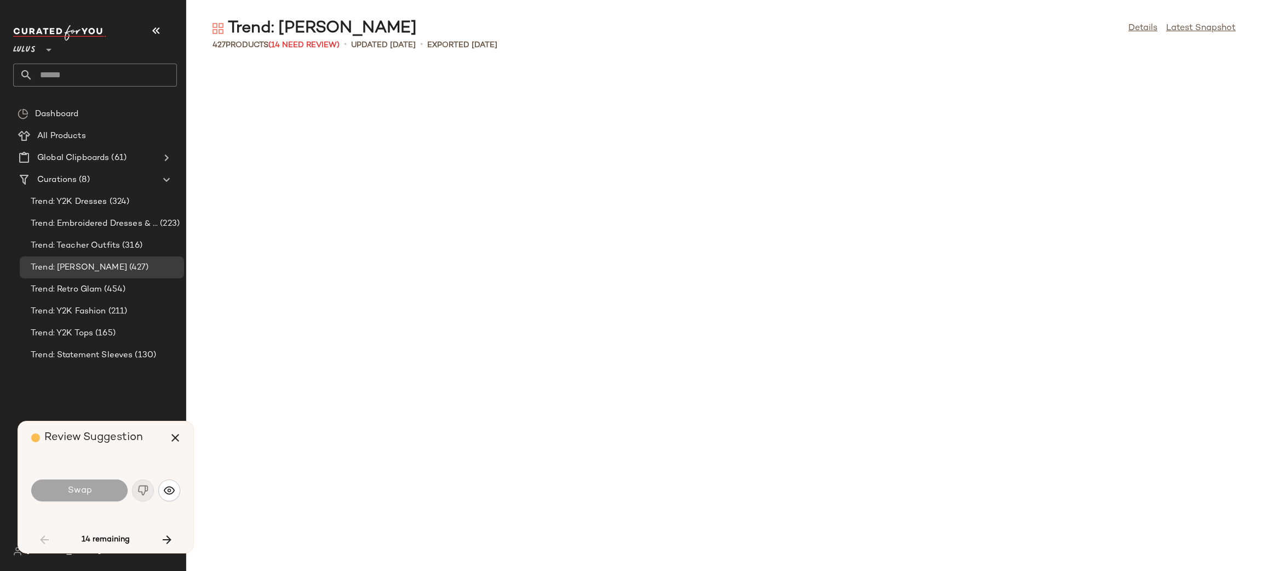
scroll to position [1203, 0]
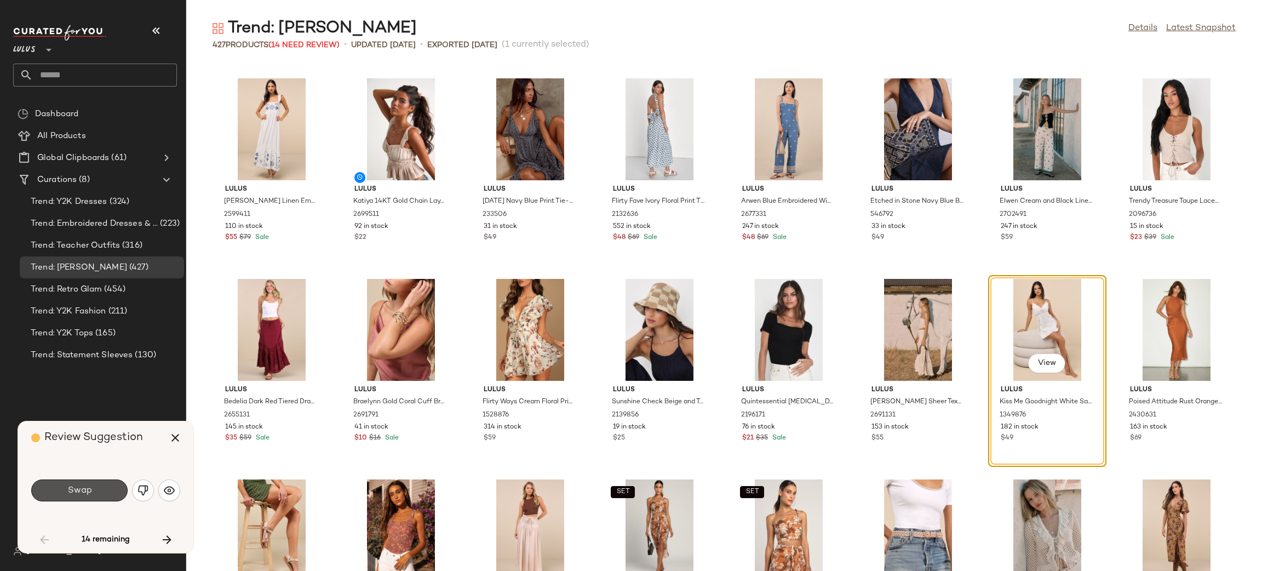
click at [93, 501] on button "Swap" at bounding box center [79, 490] width 96 height 22
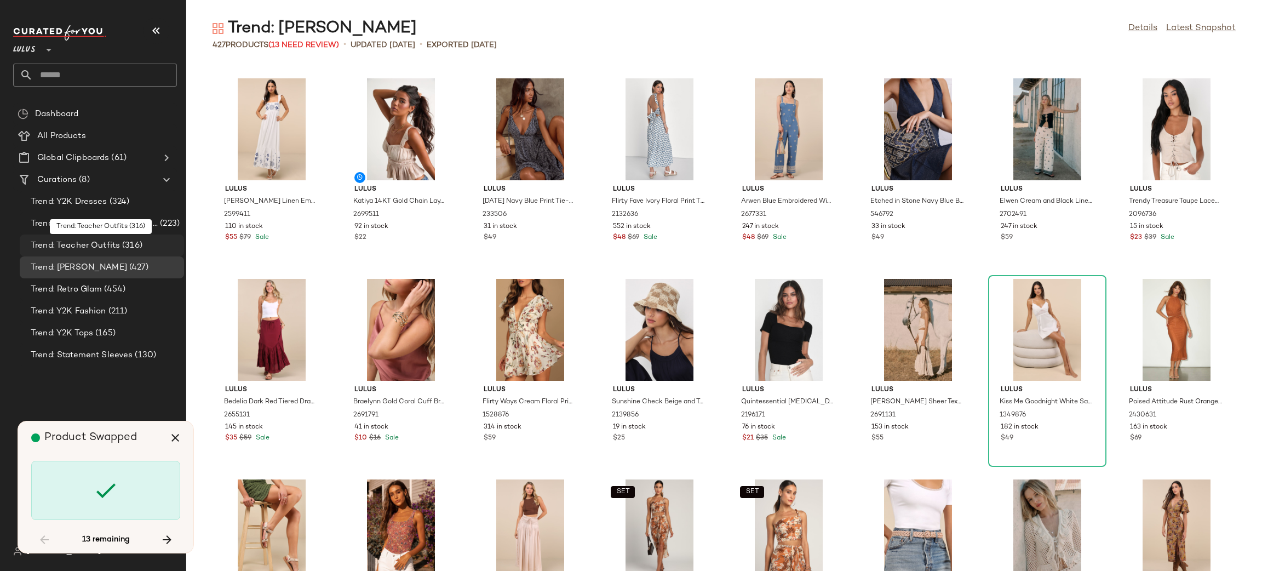
scroll to position [2205, 0]
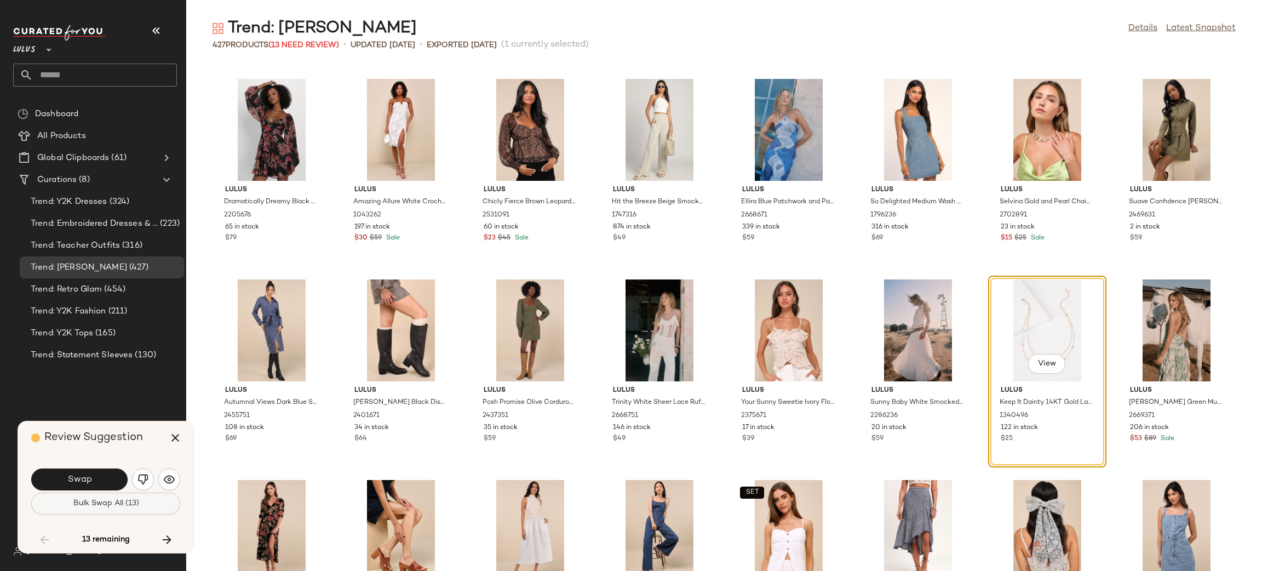
click at [99, 502] on span "Bulk Swap All (13)" at bounding box center [105, 503] width 66 height 9
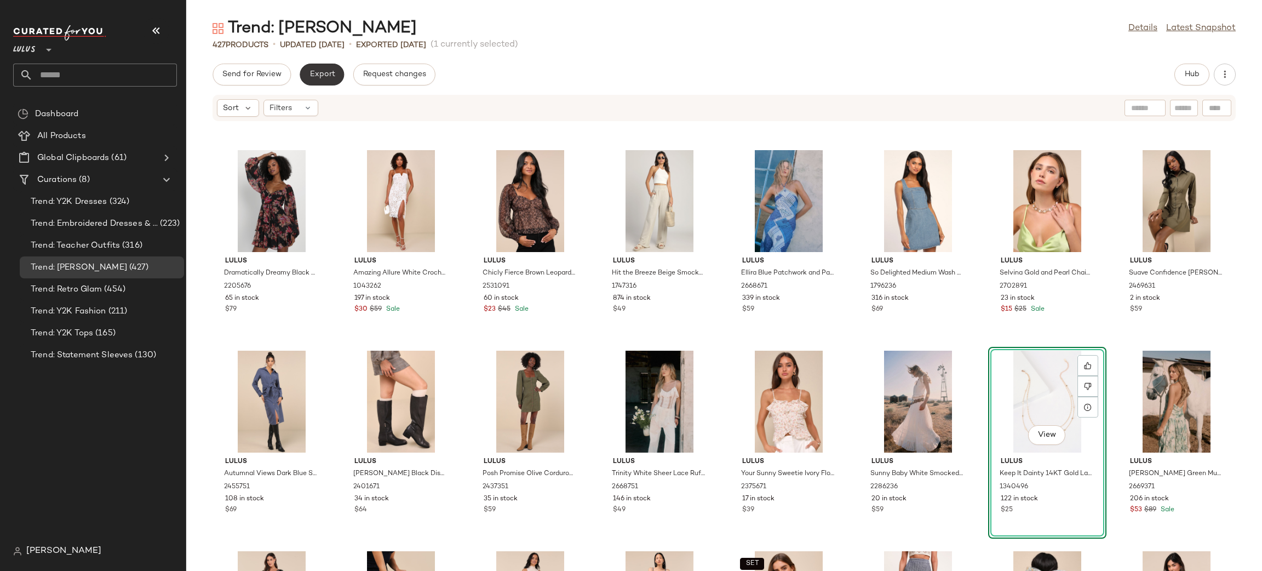
click at [312, 73] on span "Export" at bounding box center [322, 74] width 26 height 9
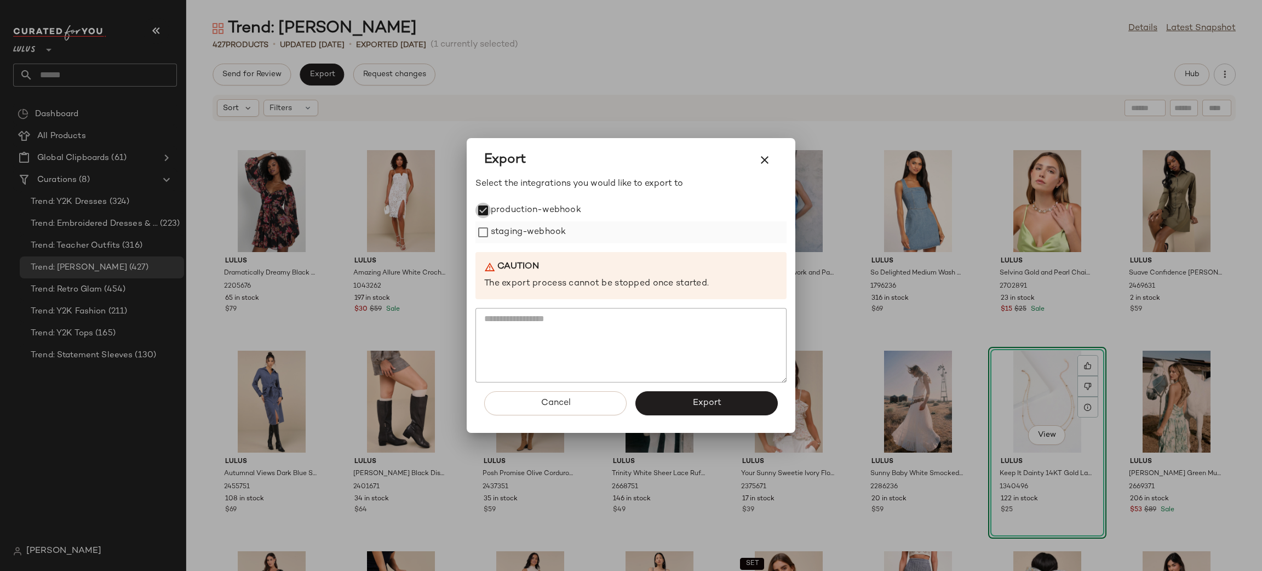
click at [492, 226] on div "staging-webhook" at bounding box center [630, 232] width 311 height 22
click at [552, 231] on label "staging-webhook" at bounding box center [528, 232] width 75 height 22
click at [695, 388] on div "Cancel Export" at bounding box center [630, 407] width 311 height 50
click at [693, 398] on span "Export" at bounding box center [706, 403] width 29 height 10
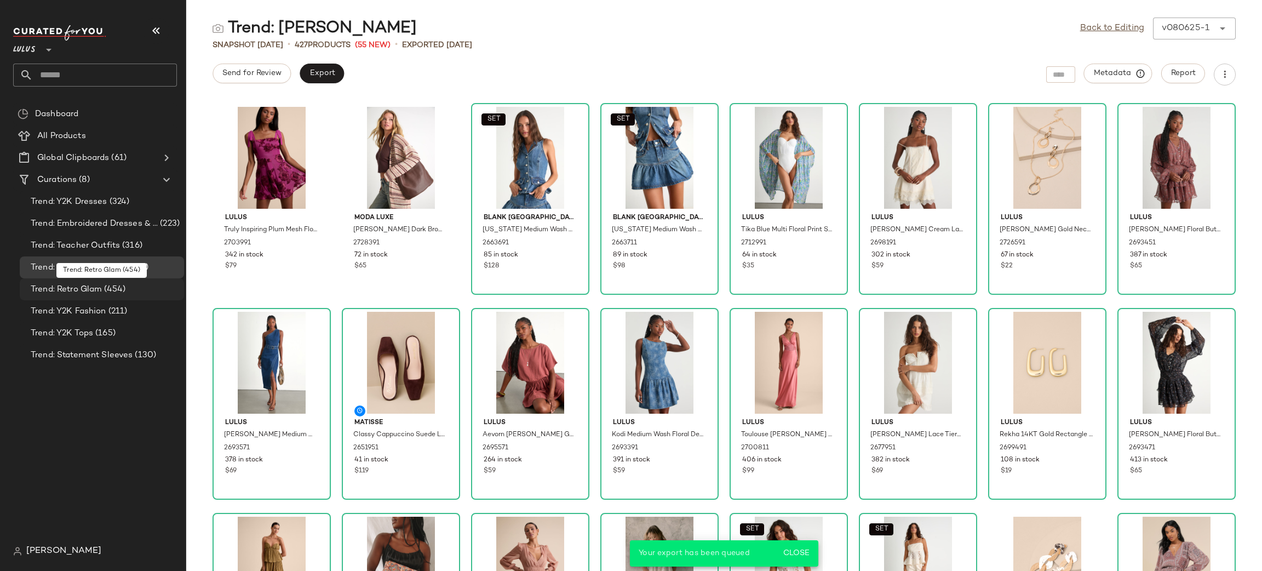
click at [132, 294] on div "Trend: Retro Glam (454)" at bounding box center [103, 289] width 152 height 13
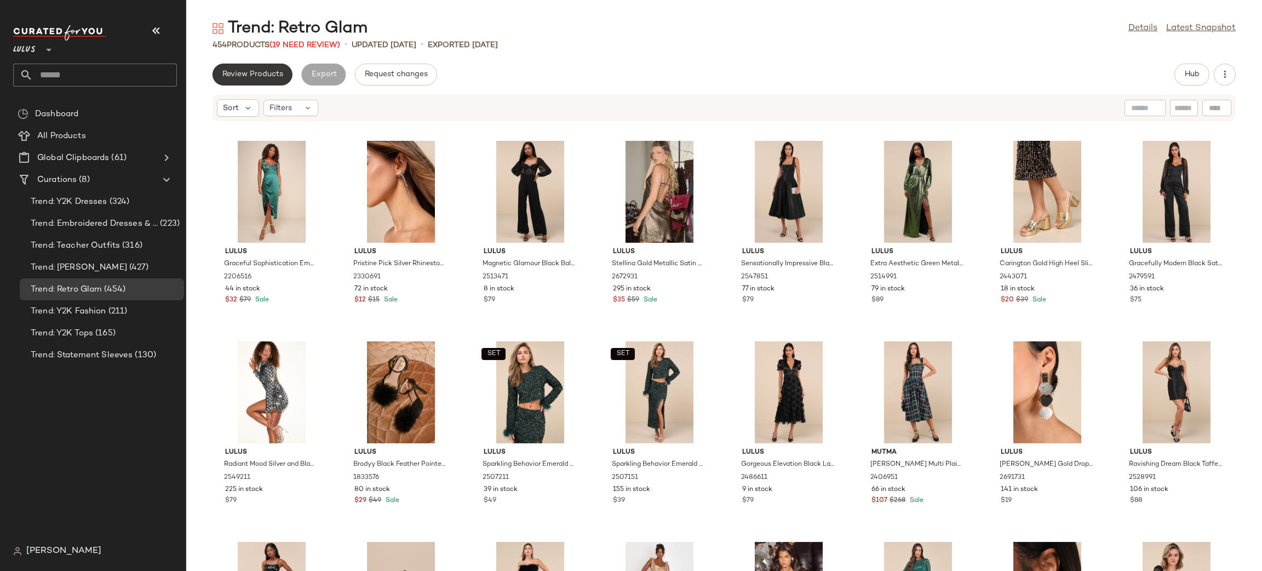
click at [280, 70] on span "Review Products" at bounding box center [252, 74] width 61 height 9
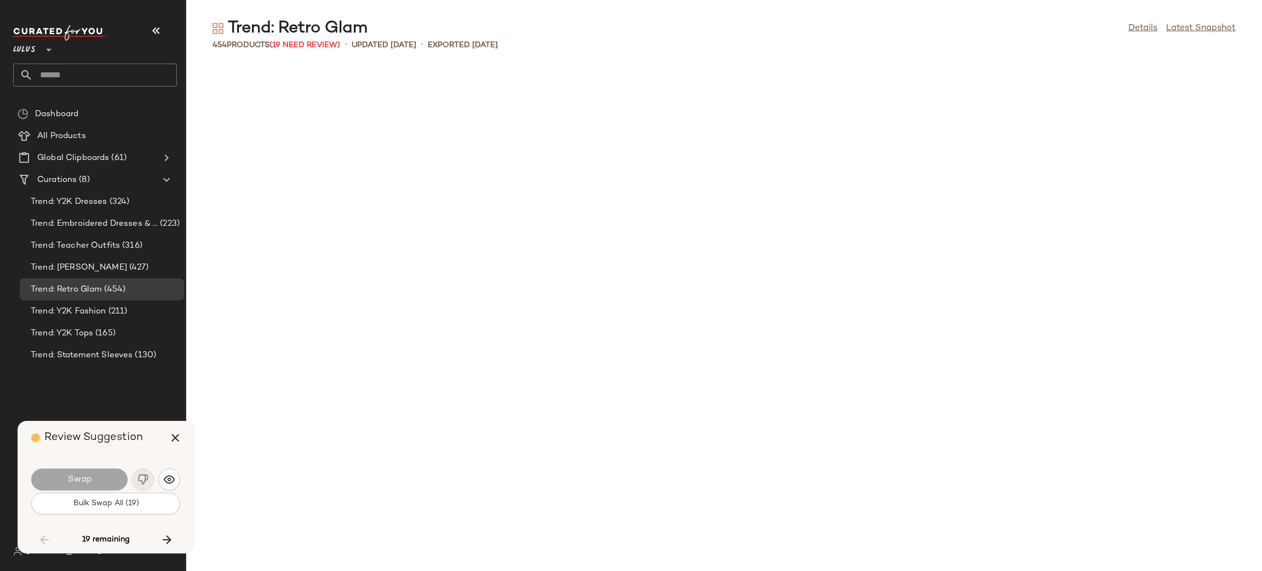
scroll to position [3207, 0]
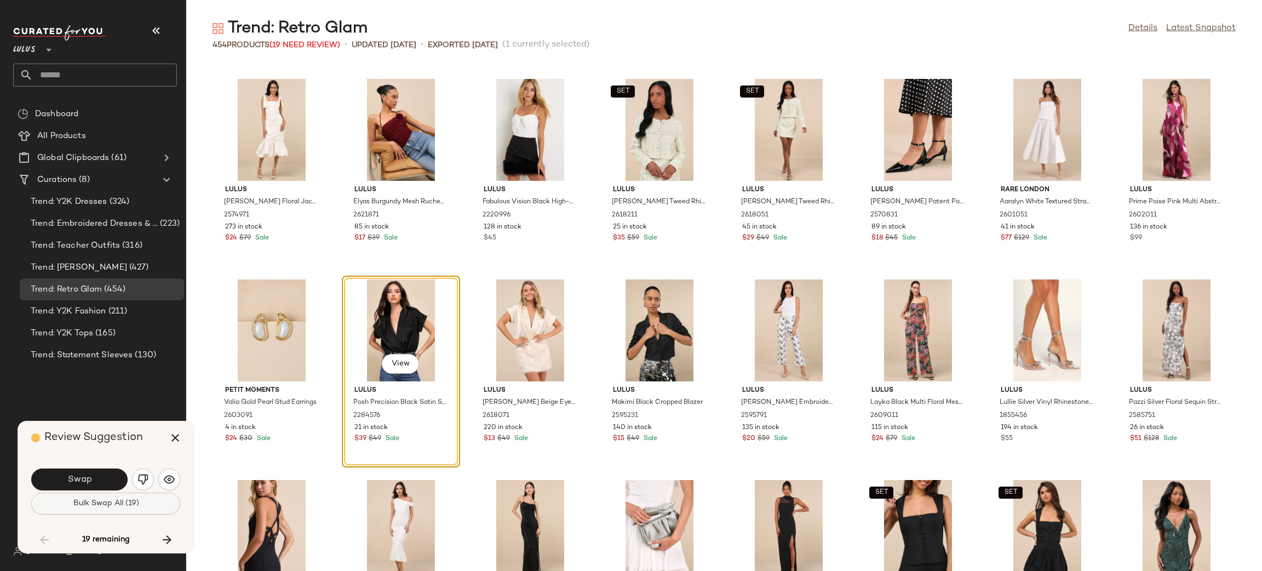
click at [146, 502] on button "Bulk Swap All (19)" at bounding box center [105, 503] width 149 height 22
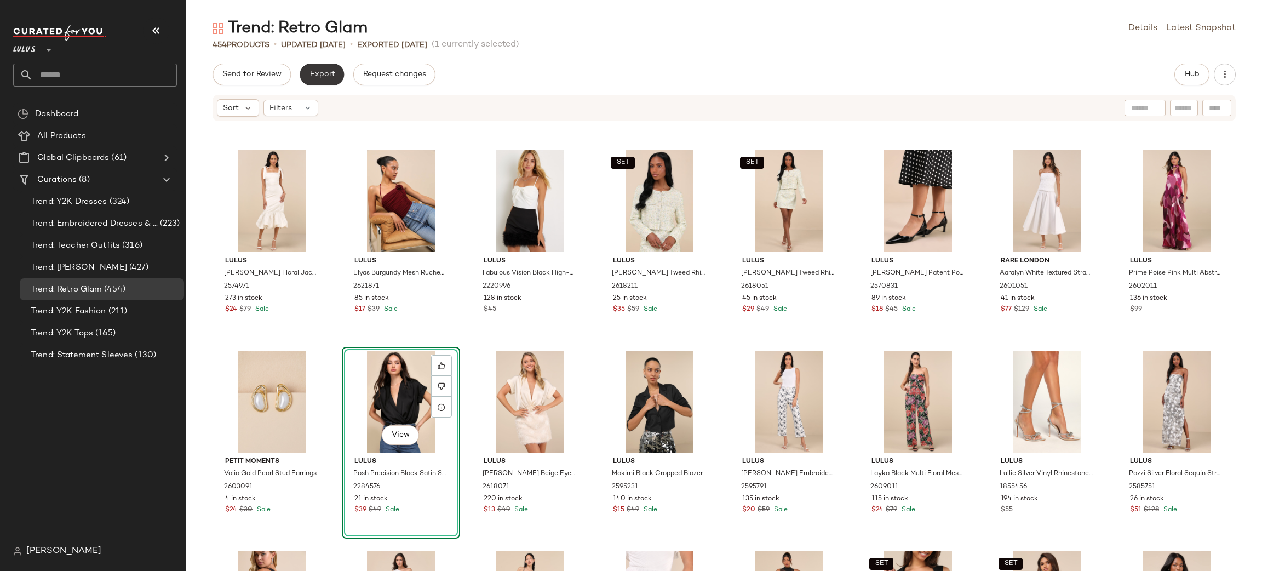
click at [322, 72] on span "Export" at bounding box center [322, 74] width 26 height 9
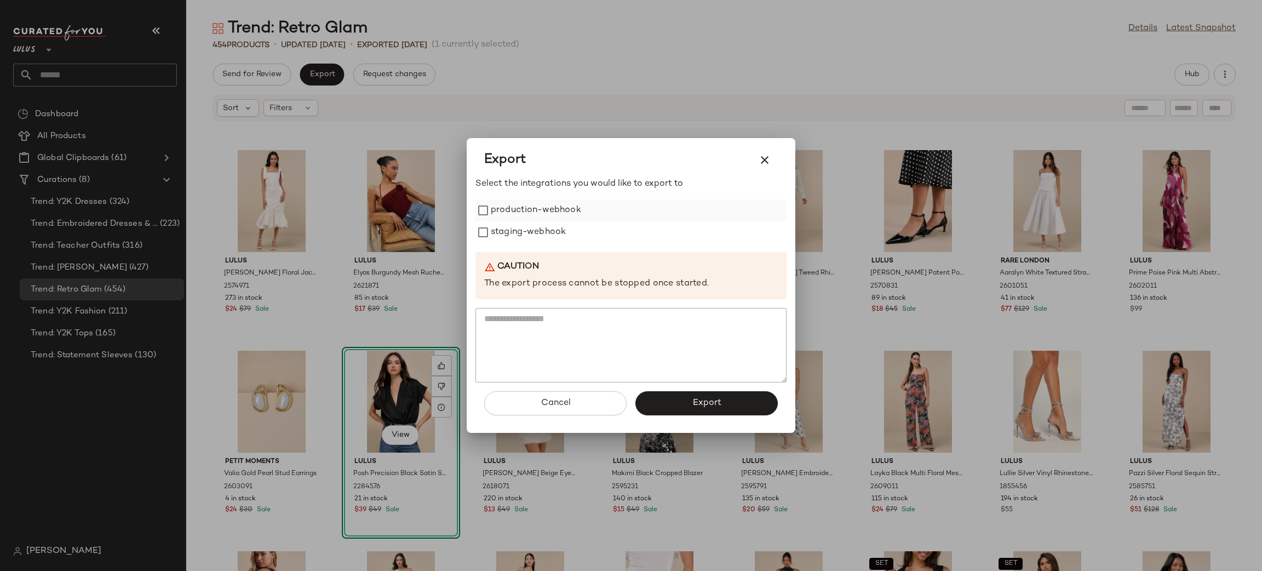
click at [520, 217] on label "production-webhook" at bounding box center [536, 210] width 90 height 22
click at [528, 228] on label "staging-webhook" at bounding box center [528, 232] width 75 height 22
click at [700, 402] on span "Export" at bounding box center [706, 403] width 29 height 10
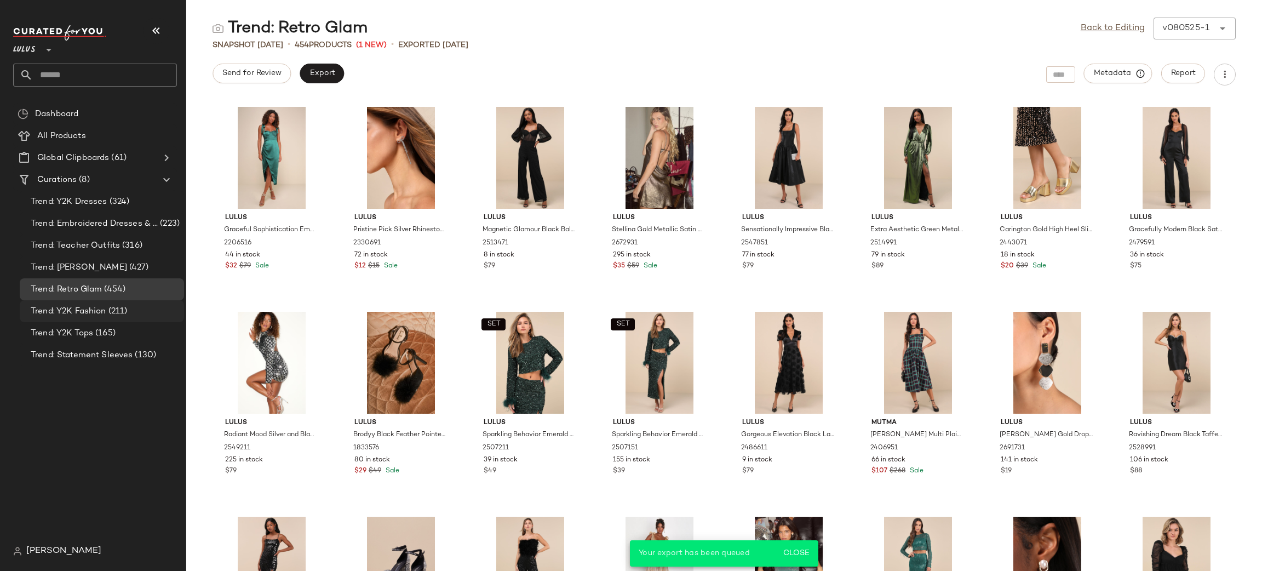
click at [105, 313] on span "Trend: Y2K Fashion" at bounding box center [69, 311] width 76 height 13
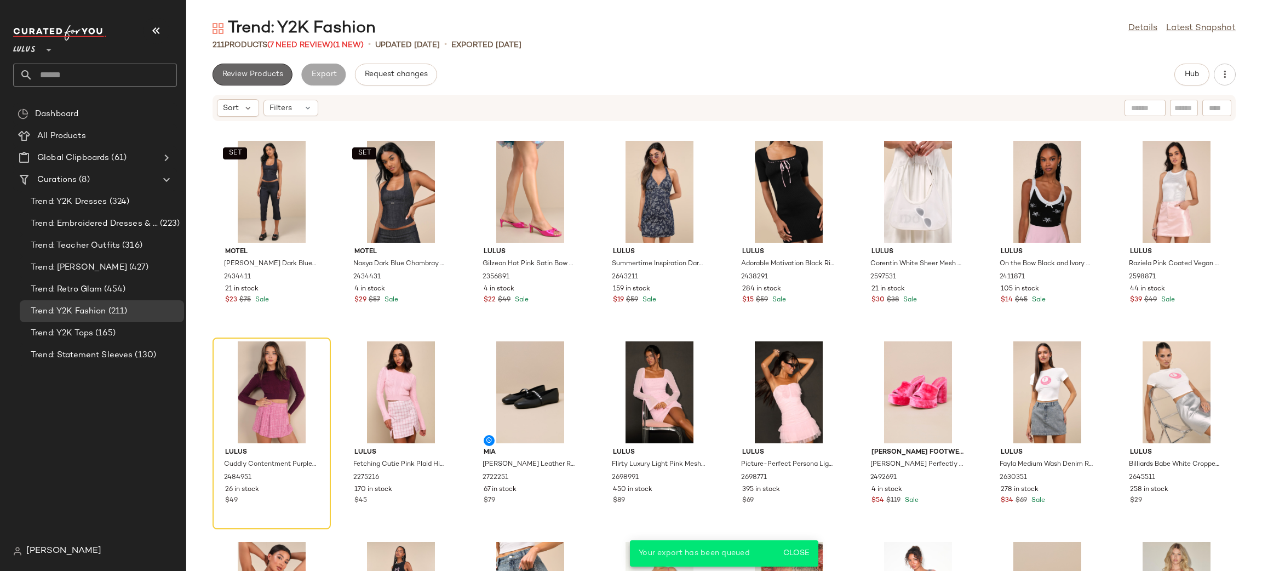
click at [278, 80] on button "Review Products" at bounding box center [253, 75] width 80 height 22
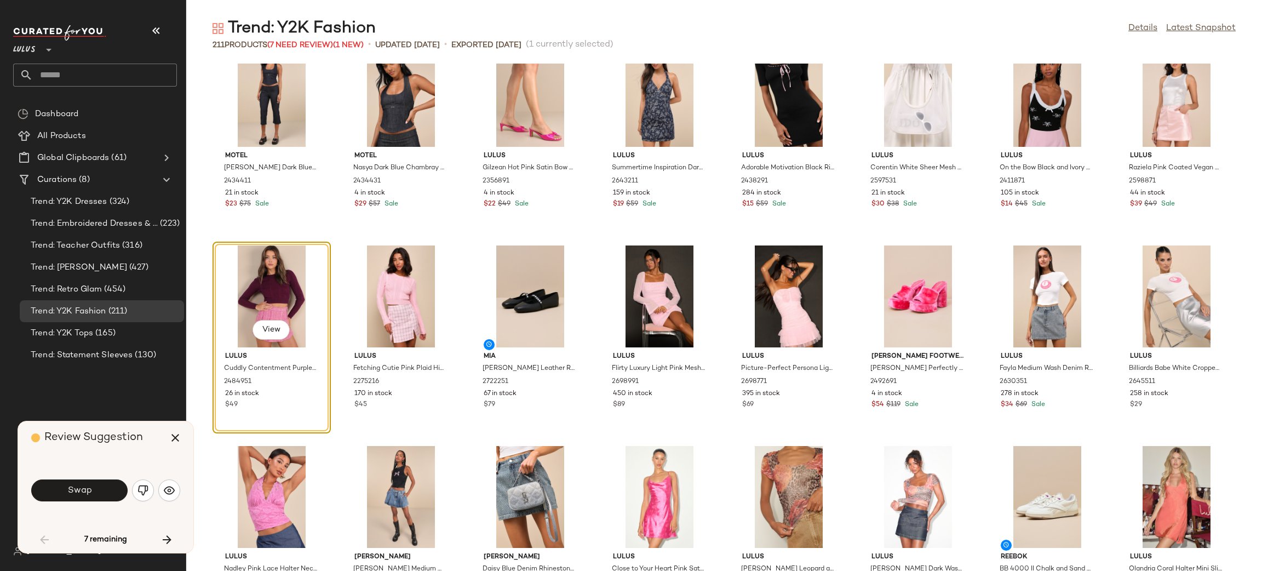
scroll to position [25, 0]
click at [71, 496] on button "Swap" at bounding box center [79, 490] width 96 height 22
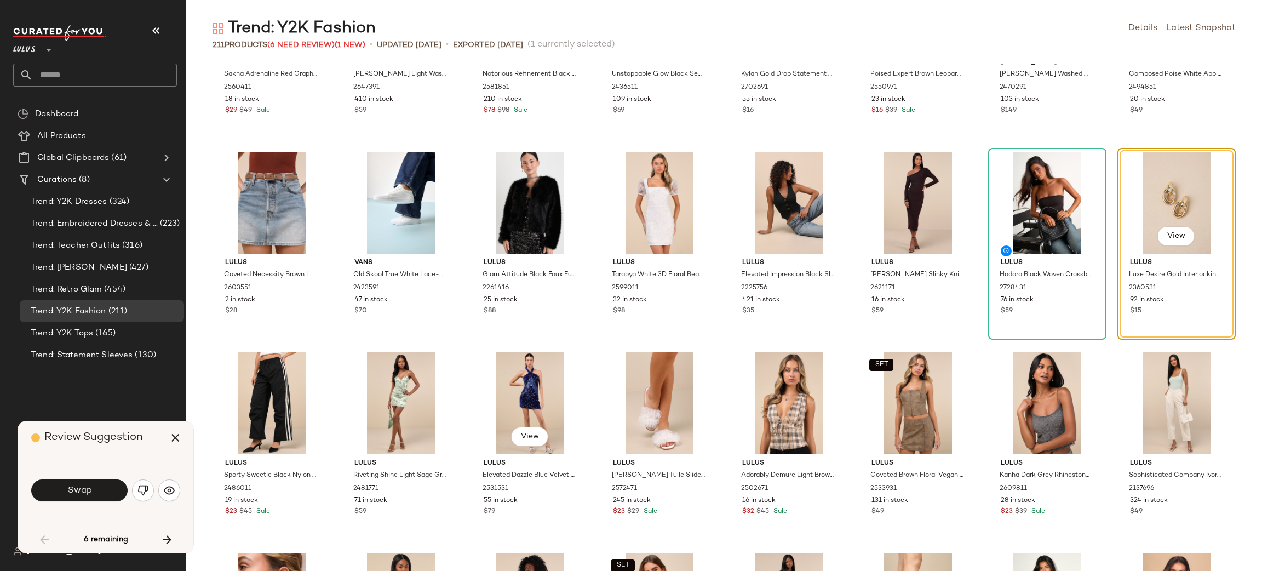
scroll to position [1572, 0]
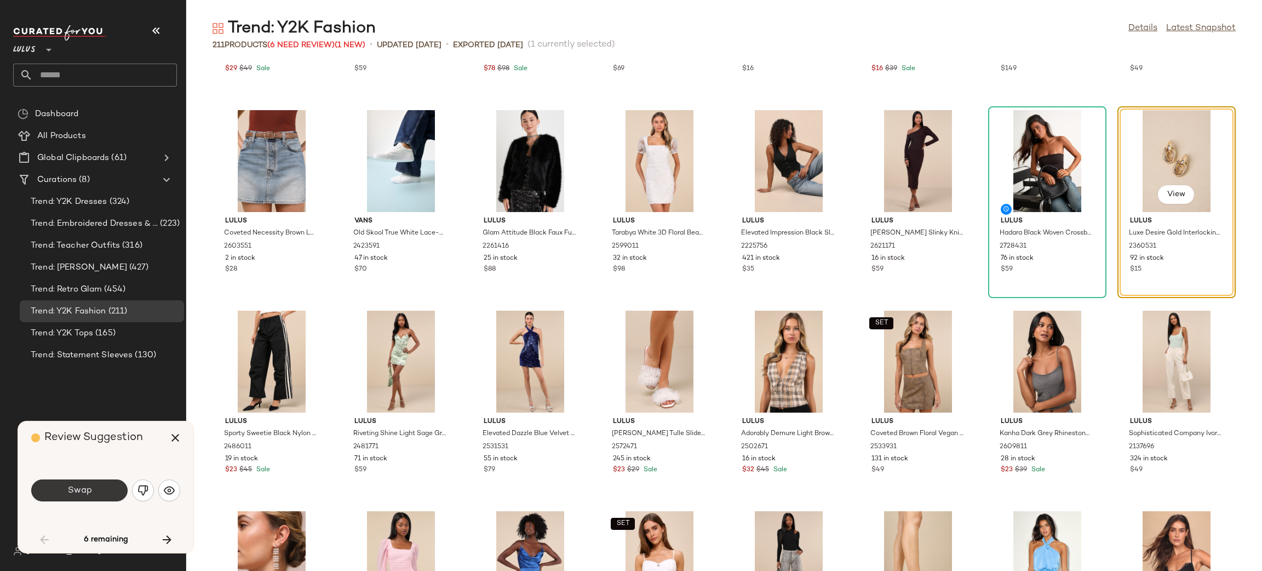
click at [101, 495] on button "Swap" at bounding box center [79, 490] width 96 height 22
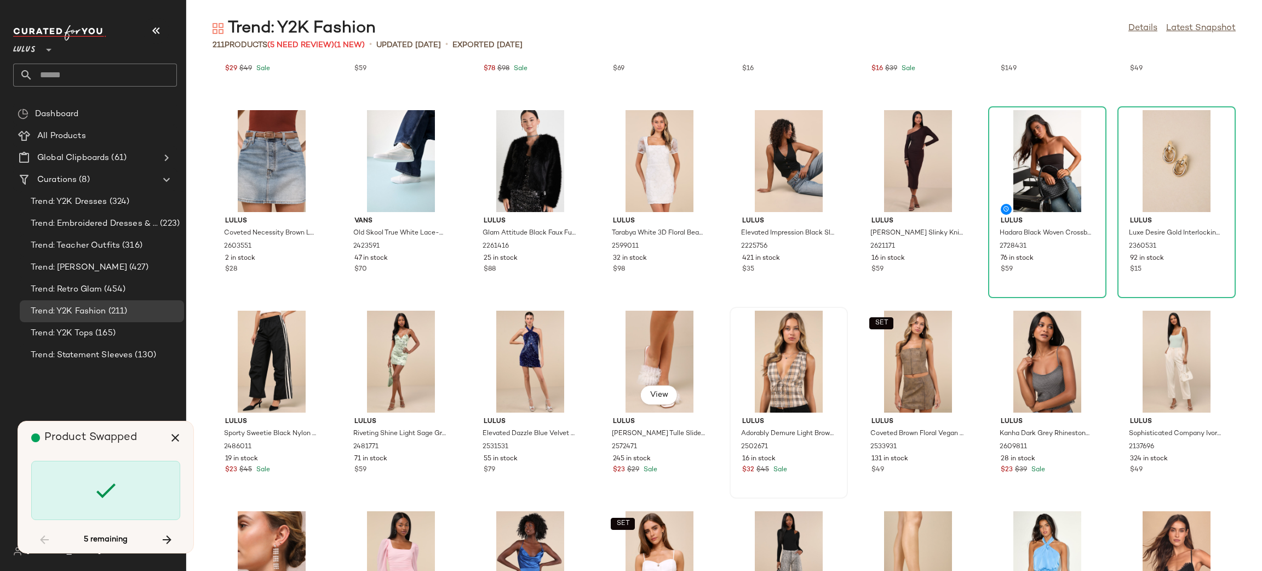
scroll to position [2205, 0]
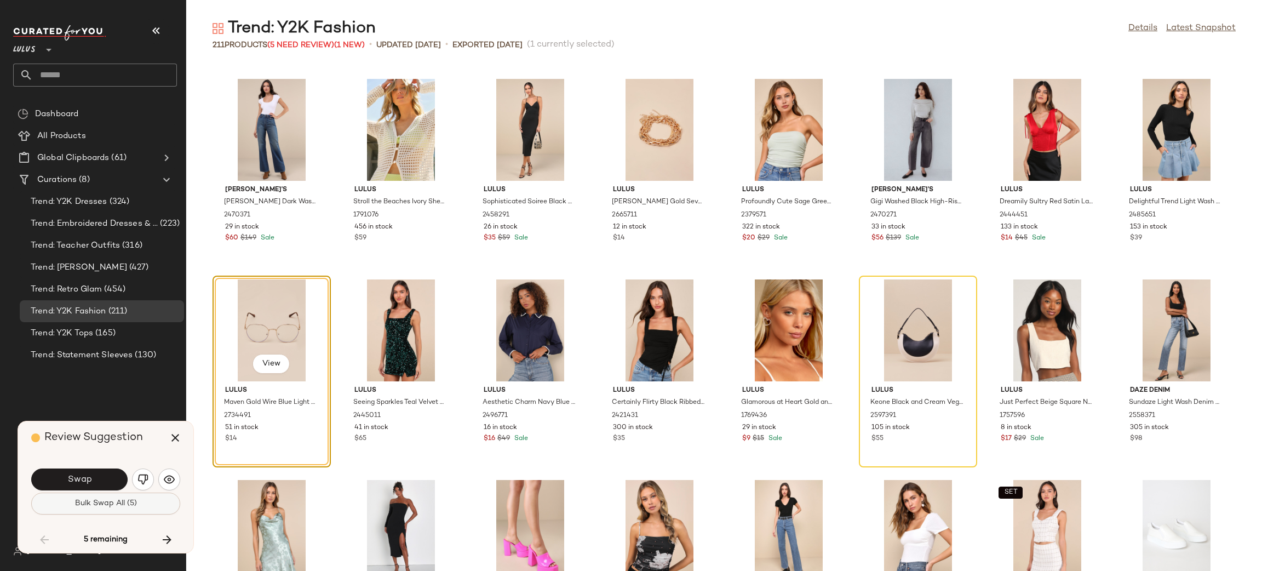
click at [77, 505] on span "Bulk Swap All (5)" at bounding box center [105, 503] width 62 height 9
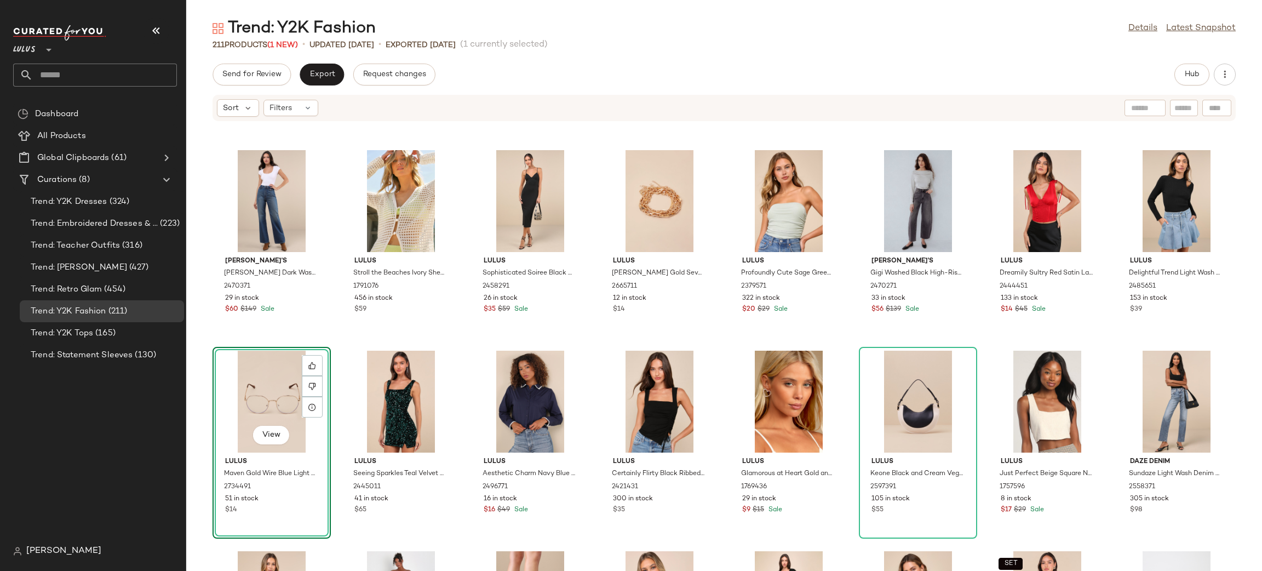
click at [295, 86] on div "Send for Review Export Request changes Hub Sort Filters [PERSON_NAME] Dark Wash…" at bounding box center [724, 317] width 1076 height 507
click at [311, 73] on span "Export" at bounding box center [322, 74] width 26 height 9
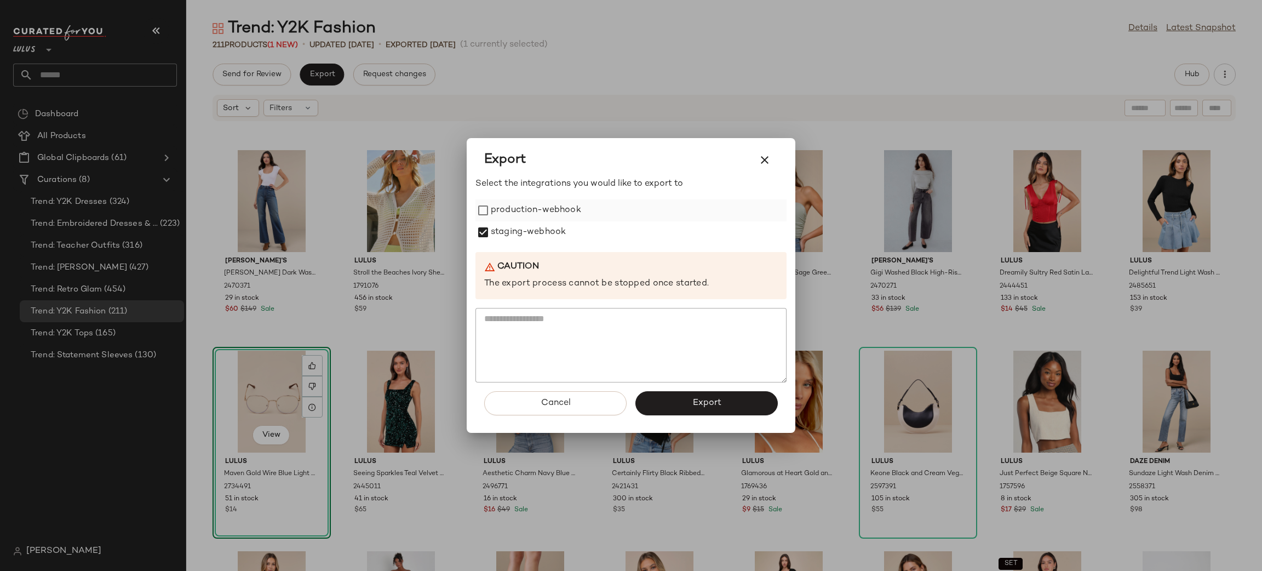
click at [509, 217] on label "production-webhook" at bounding box center [536, 210] width 90 height 22
click at [707, 397] on button "Export" at bounding box center [706, 403] width 142 height 24
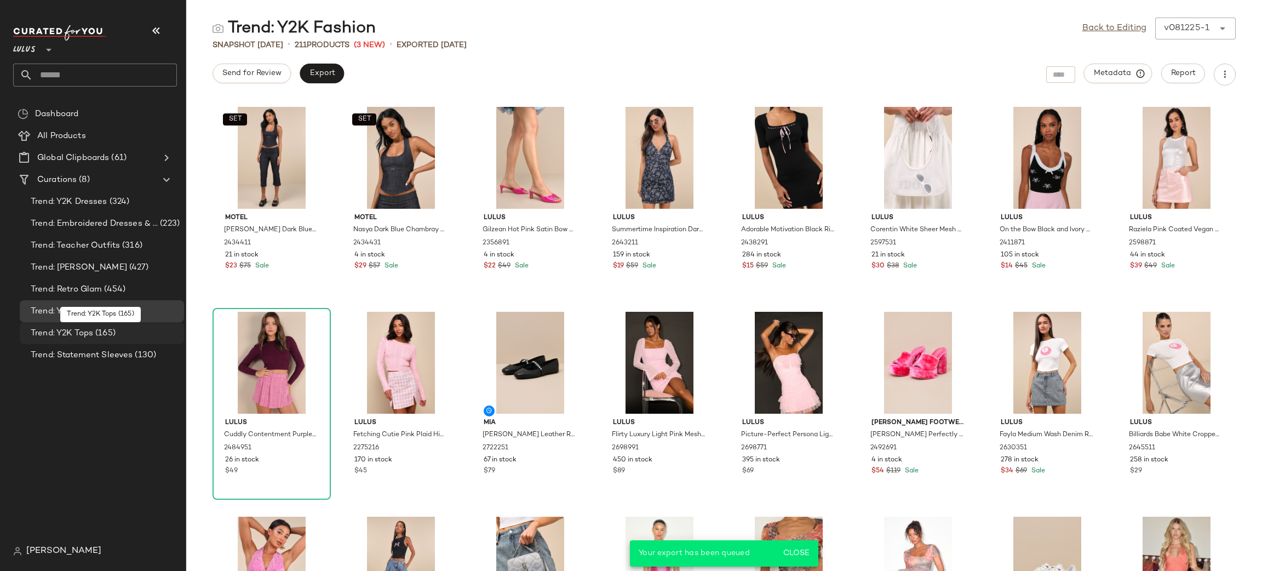
click at [102, 336] on span "(165)" at bounding box center [104, 333] width 22 height 13
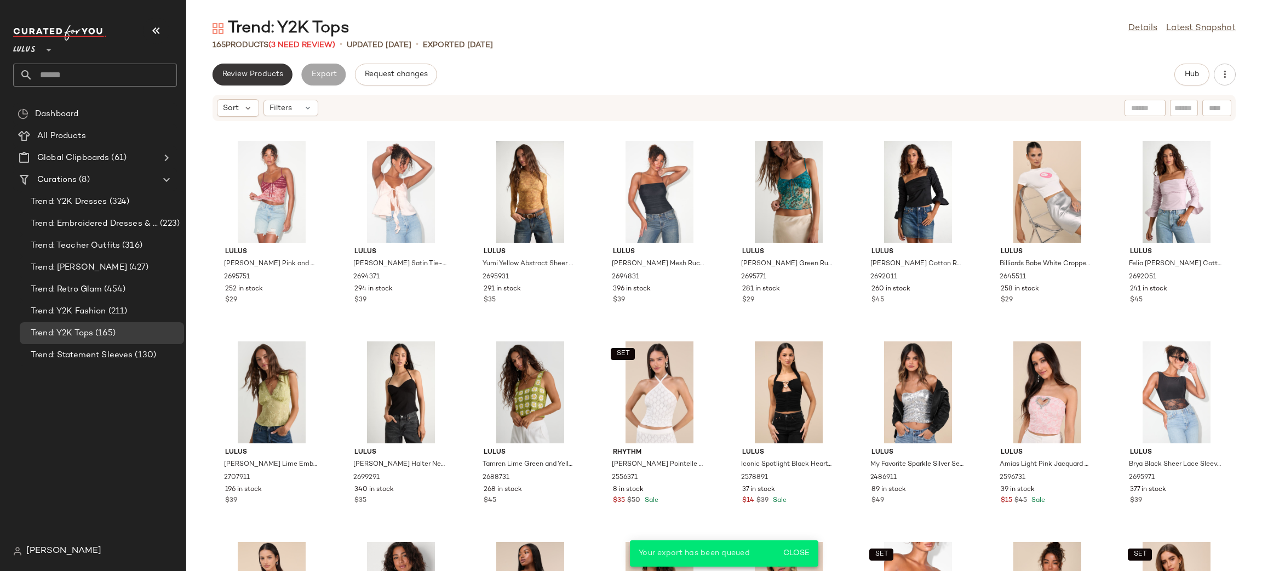
click at [235, 81] on button "Review Products" at bounding box center [253, 75] width 80 height 22
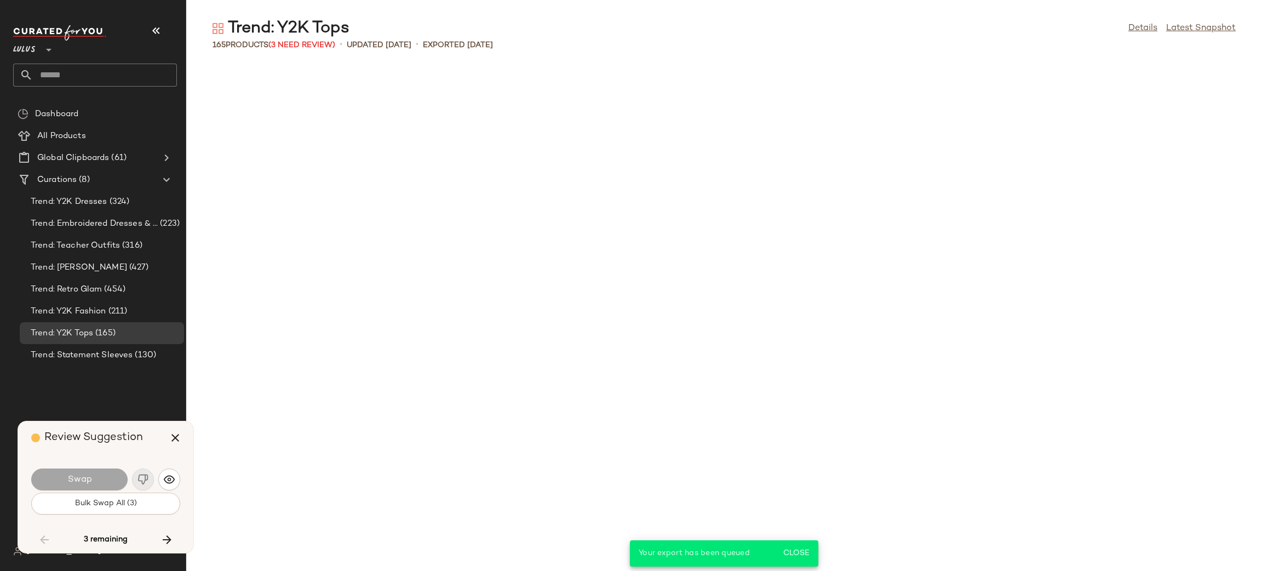
scroll to position [3007, 0]
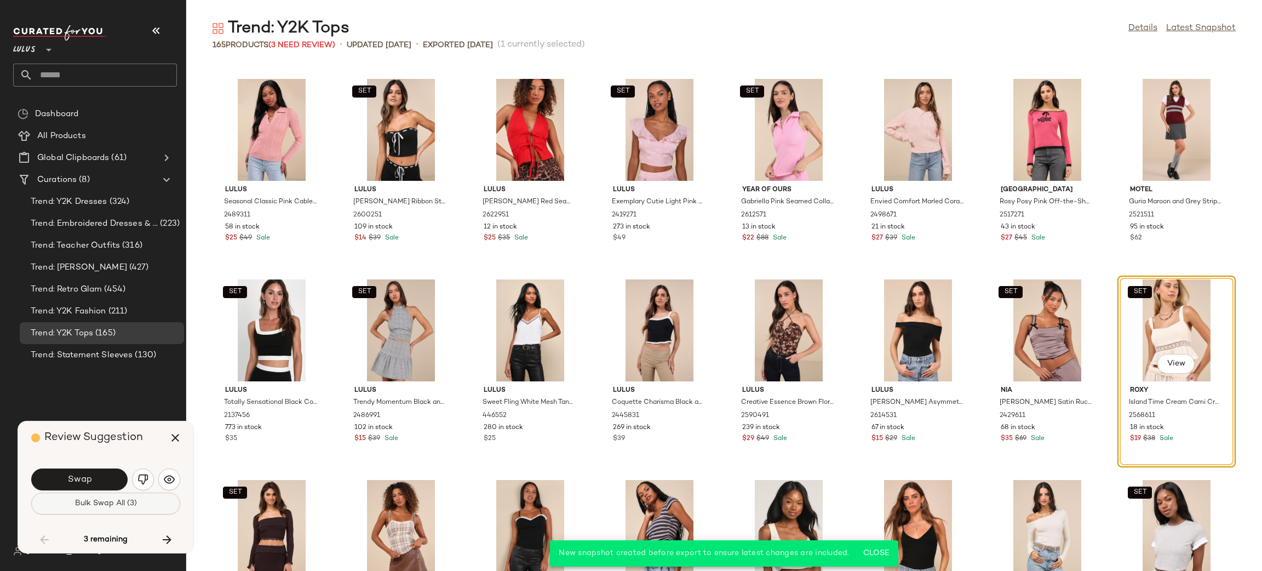
click at [111, 506] on span "Bulk Swap All (3)" at bounding box center [105, 503] width 62 height 9
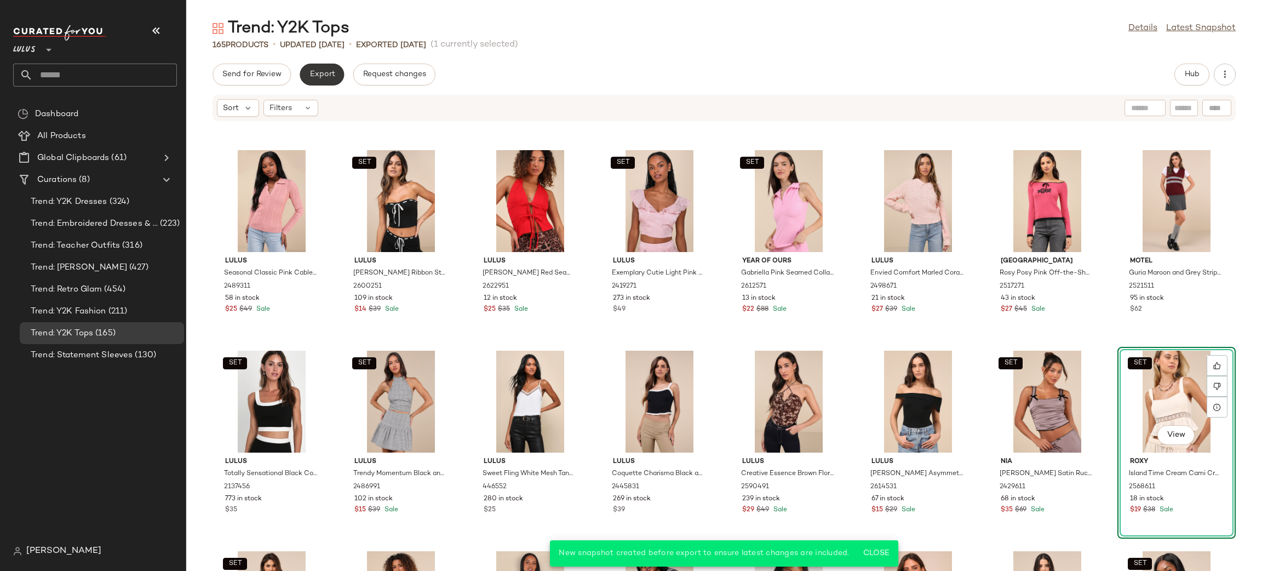
click at [328, 72] on span "Export" at bounding box center [322, 74] width 26 height 9
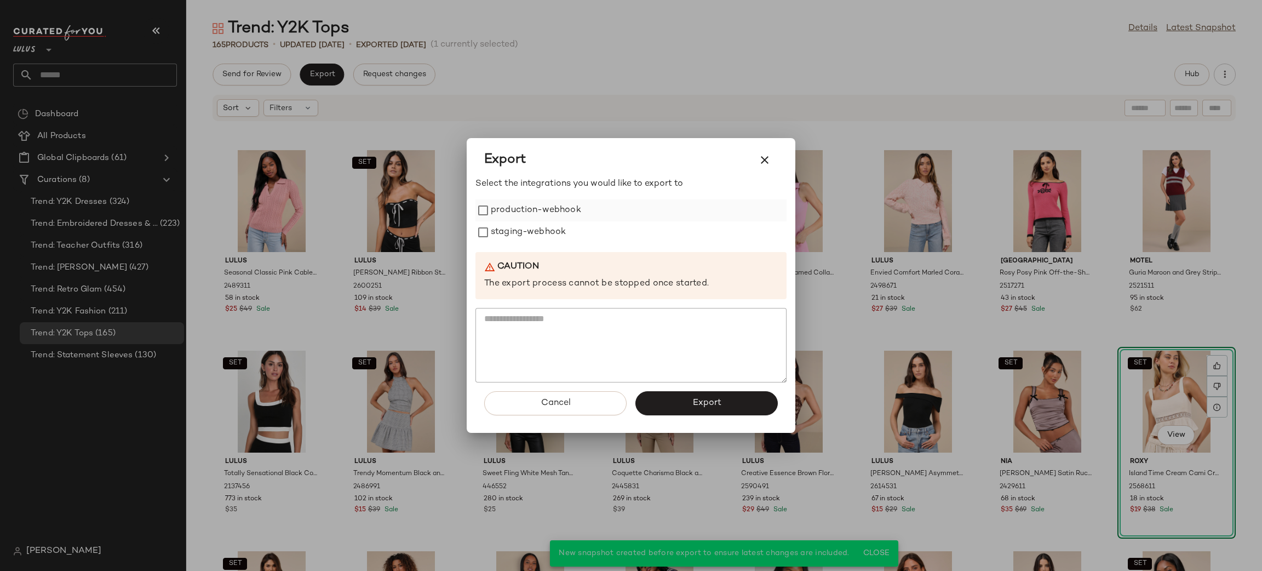
click at [529, 214] on label "production-webhook" at bounding box center [536, 210] width 90 height 22
click at [537, 228] on label "staging-webhook" at bounding box center [528, 232] width 75 height 22
click at [717, 406] on span "Export" at bounding box center [706, 403] width 29 height 10
